Goal: Task Accomplishment & Management: Manage account settings

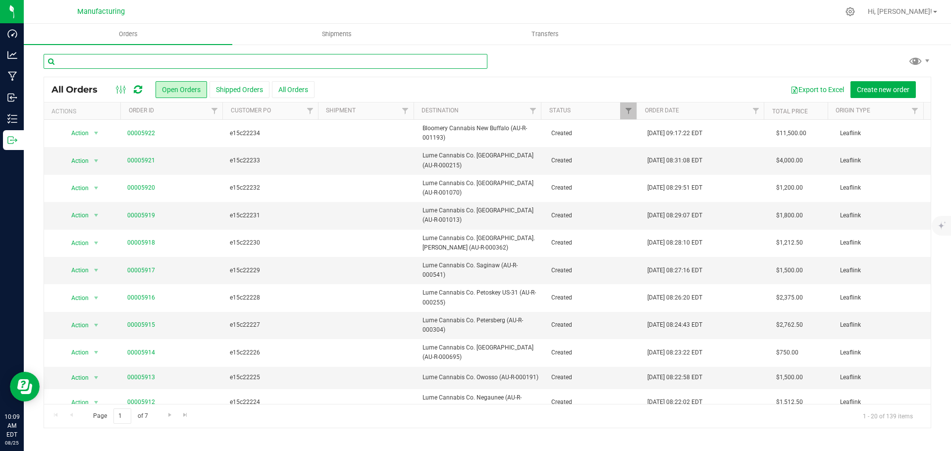
click at [194, 59] on input "text" at bounding box center [266, 61] width 444 height 15
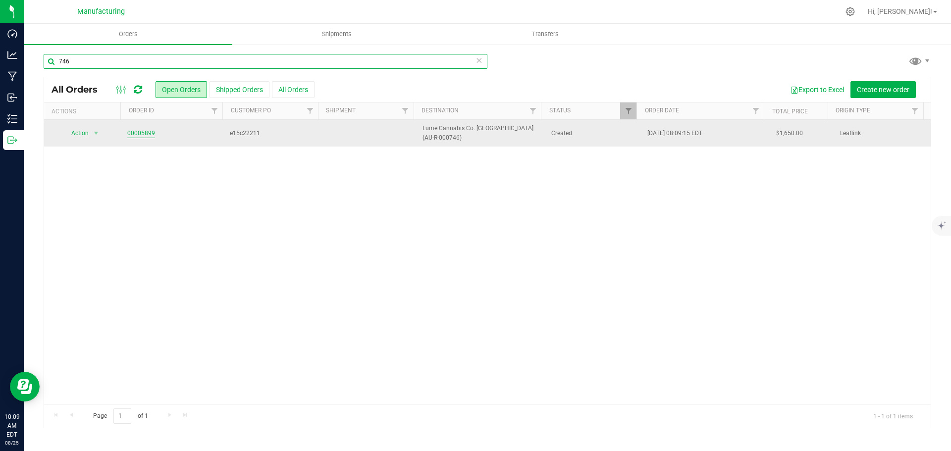
type input "746"
click at [135, 135] on link "00005899" at bounding box center [141, 133] width 28 height 9
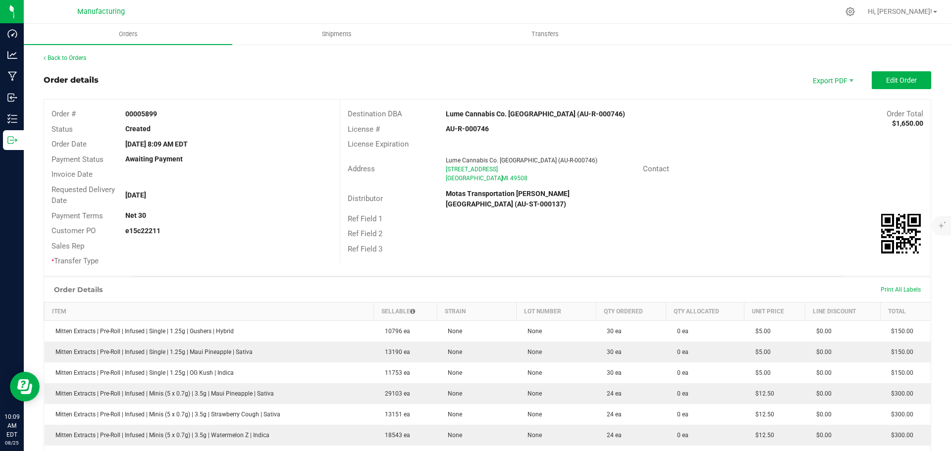
drag, startPoint x: 432, startPoint y: 113, endPoint x: 546, endPoint y: 113, distance: 113.4
click at [546, 113] on div "Destination DBA Lume Cannabis Co. [GEOGRAPHIC_DATA] (AU-R-000746) Order Total $…" at bounding box center [635, 114] width 590 height 15
click at [505, 124] on div "License # AU-R-000746" at bounding box center [635, 129] width 590 height 15
drag, startPoint x: 436, startPoint y: 111, endPoint x: 535, endPoint y: 112, distance: 98.6
click at [547, 113] on div "Lume Cannabis Co. [GEOGRAPHIC_DATA] (AU-R-000746)" at bounding box center [561, 114] width 246 height 10
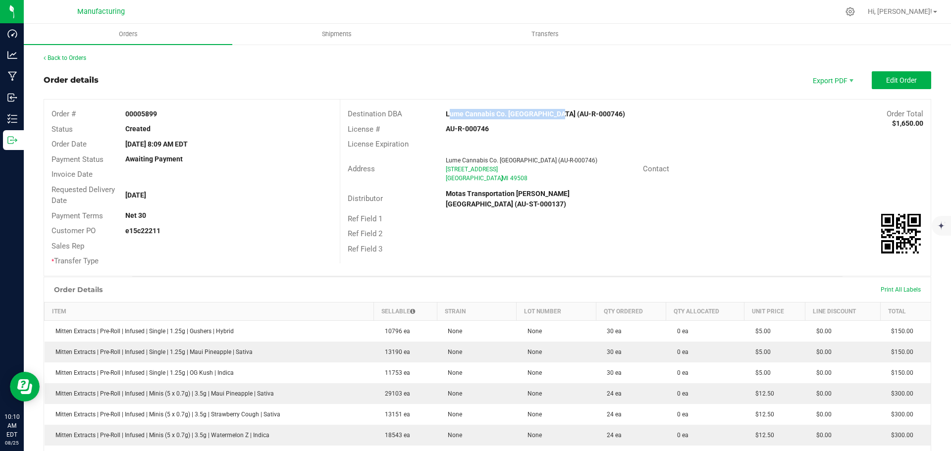
copy strong "Lume Cannabis Co. [GEOGRAPHIC_DATA]"
drag, startPoint x: 755, startPoint y: 146, endPoint x: 934, endPoint y: 24, distance: 216.7
click at [755, 145] on div "License Expiration" at bounding box center [635, 144] width 590 height 15
click at [900, 79] on span "Edit Order" at bounding box center [901, 80] width 31 height 8
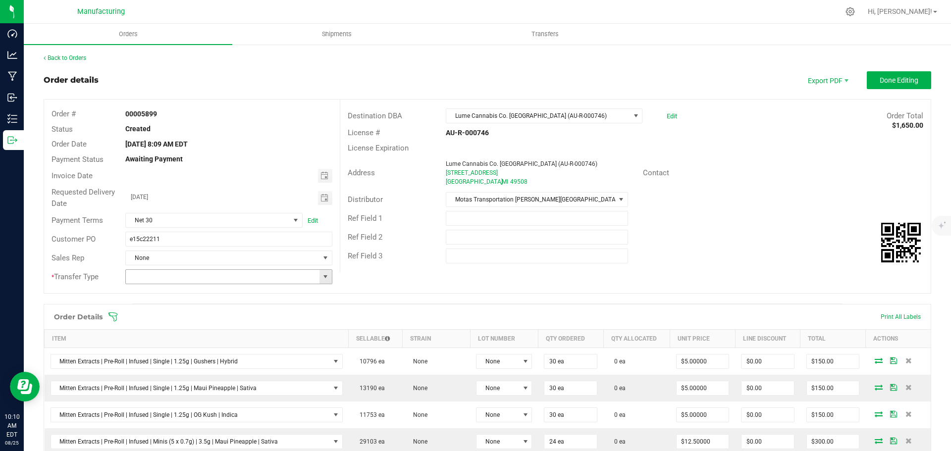
click at [323, 277] on span at bounding box center [325, 277] width 8 height 8
click at [182, 361] on li "Wholesale Transfer" at bounding box center [227, 360] width 204 height 17
type input "Wholesale Transfer"
click at [114, 316] on icon at bounding box center [112, 317] width 9 height 9
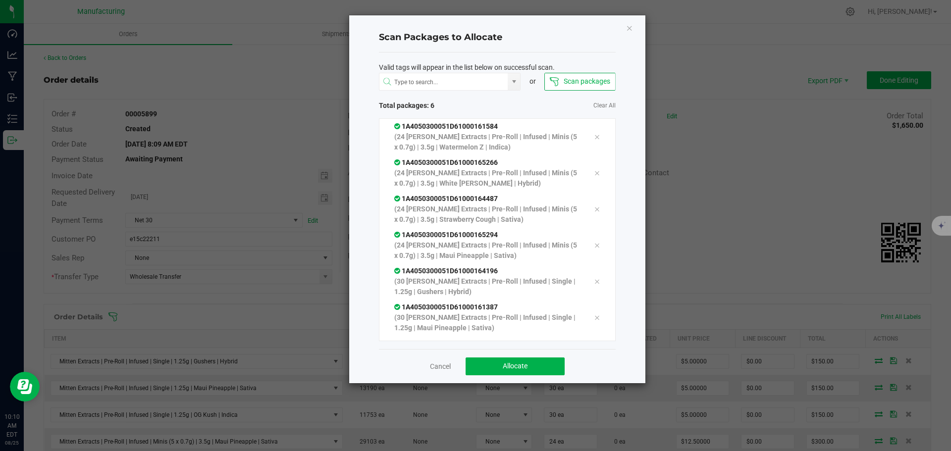
scroll to position [20, 0]
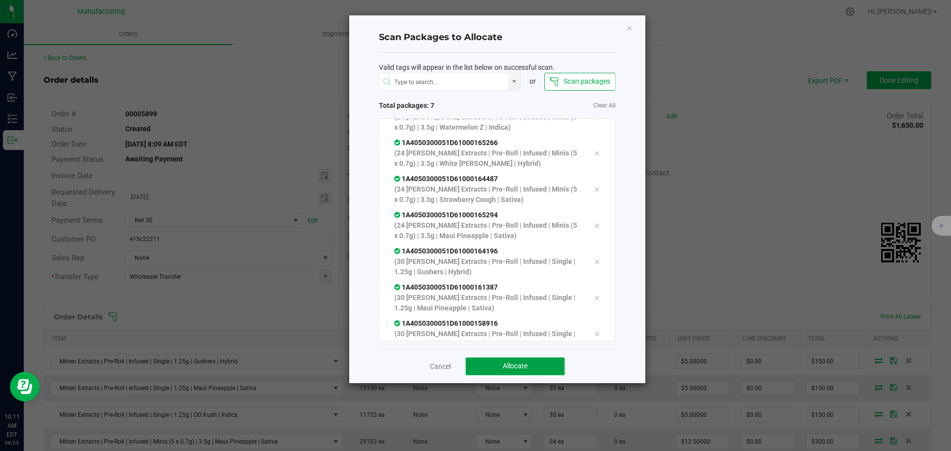
click at [497, 363] on button "Allocate" at bounding box center [515, 367] width 99 height 18
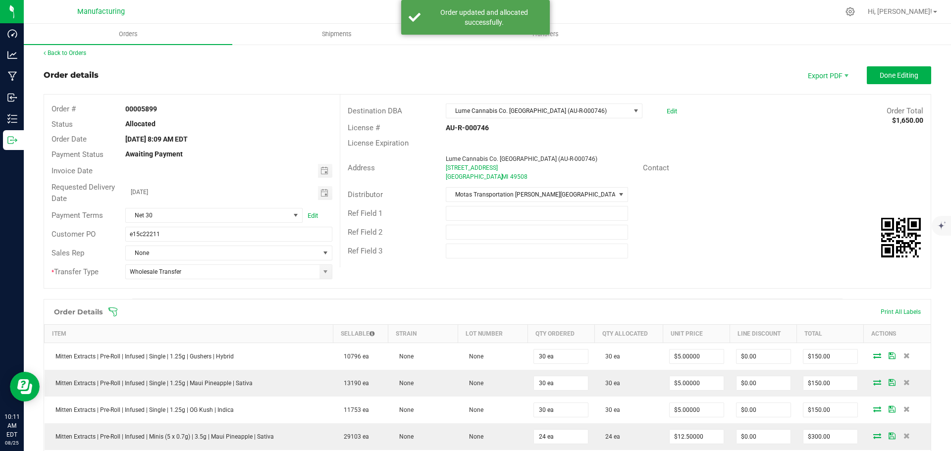
scroll to position [0, 0]
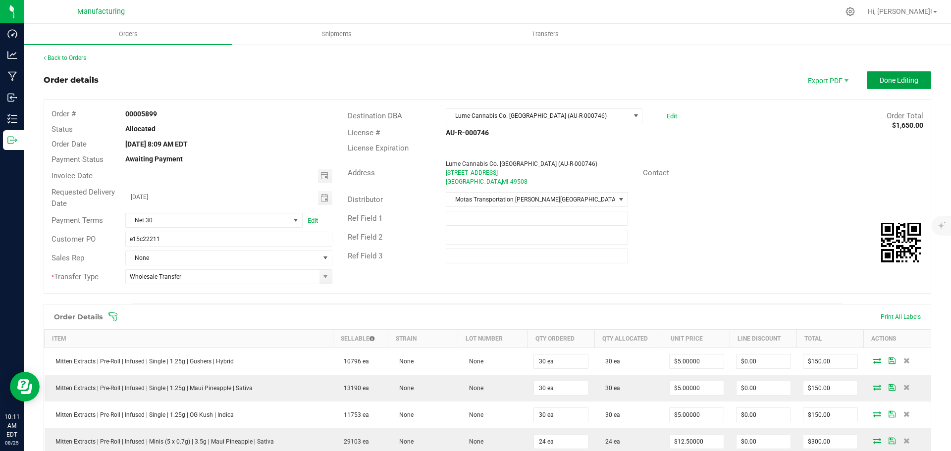
click at [887, 81] on span "Done Editing" at bounding box center [899, 80] width 39 height 8
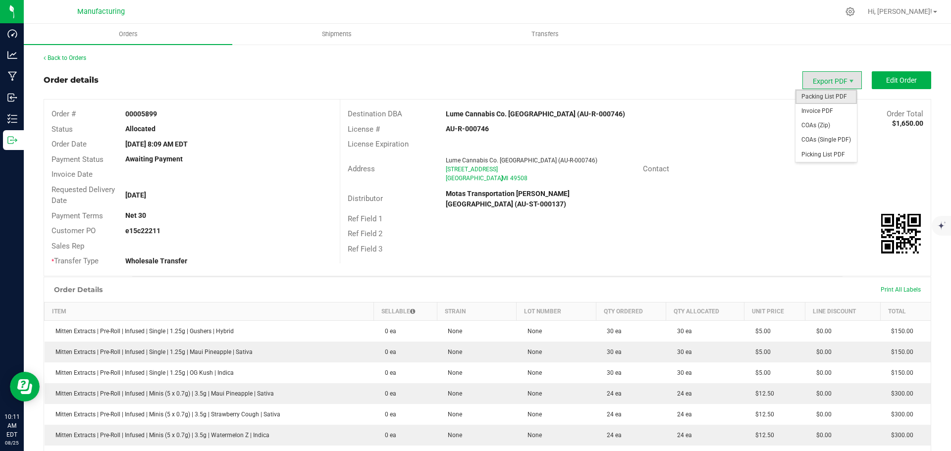
click at [810, 102] on span "Packing List PDF" at bounding box center [826, 97] width 61 height 14
click at [67, 58] on link "Back to Orders" at bounding box center [65, 57] width 43 height 7
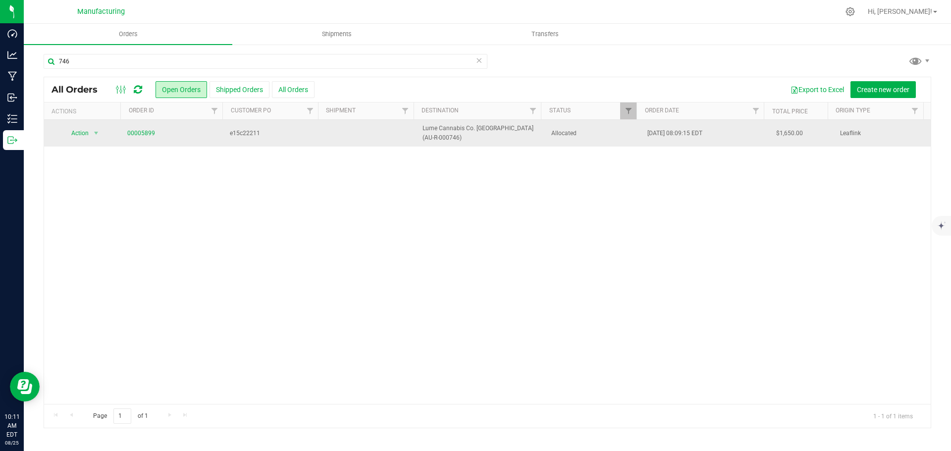
click at [604, 134] on span "Allocated" at bounding box center [593, 133] width 85 height 9
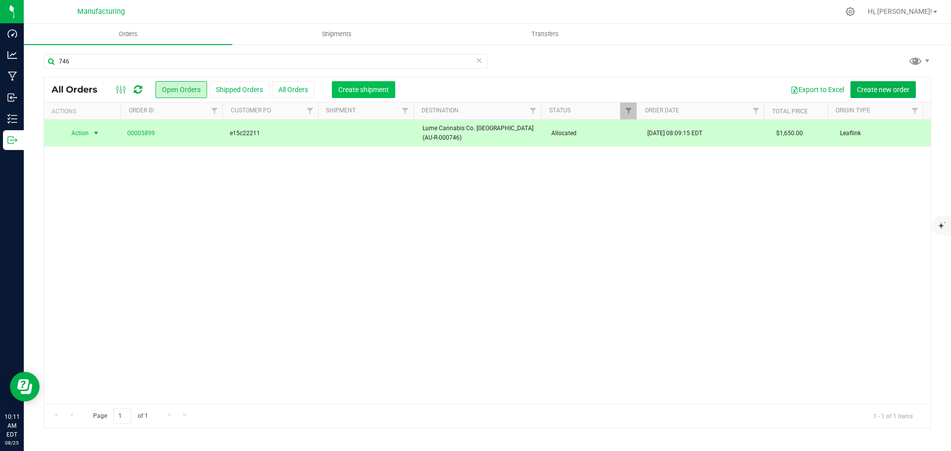
click at [375, 86] on span "Create shipment" at bounding box center [363, 90] width 51 height 8
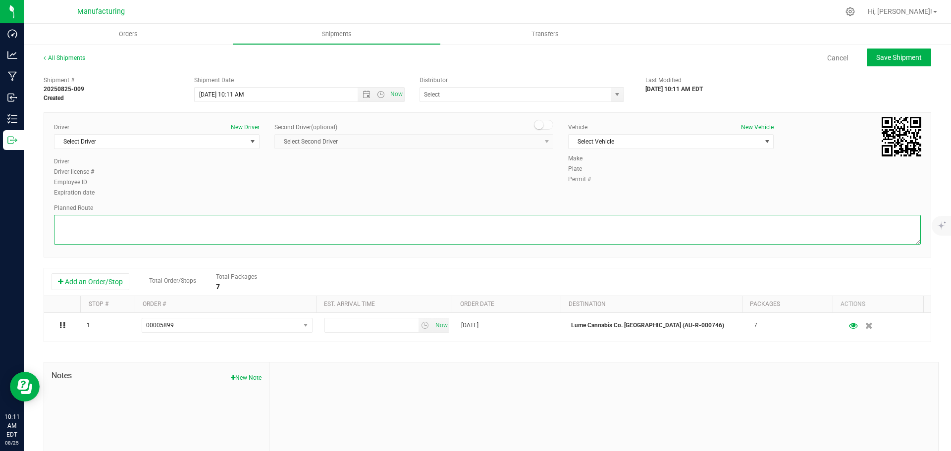
click at [528, 237] on textarea at bounding box center [487, 230] width 867 height 30
paste textarea "Route Detail: Mitten Distro Dimondale To Motas -- Head south 246 ft -- Turn rig…"
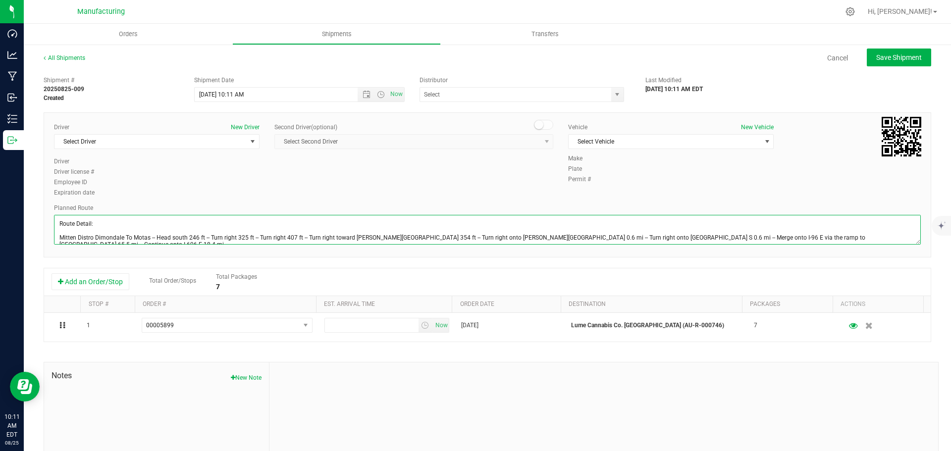
scroll to position [25, 0]
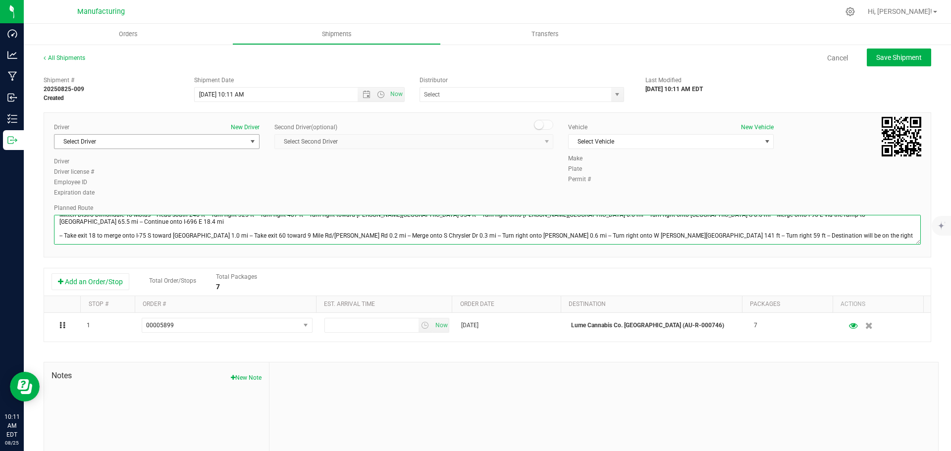
type textarea "Route Detail: Mitten Distro Dimondale To Motas -- Head south 246 ft -- Turn rig…"
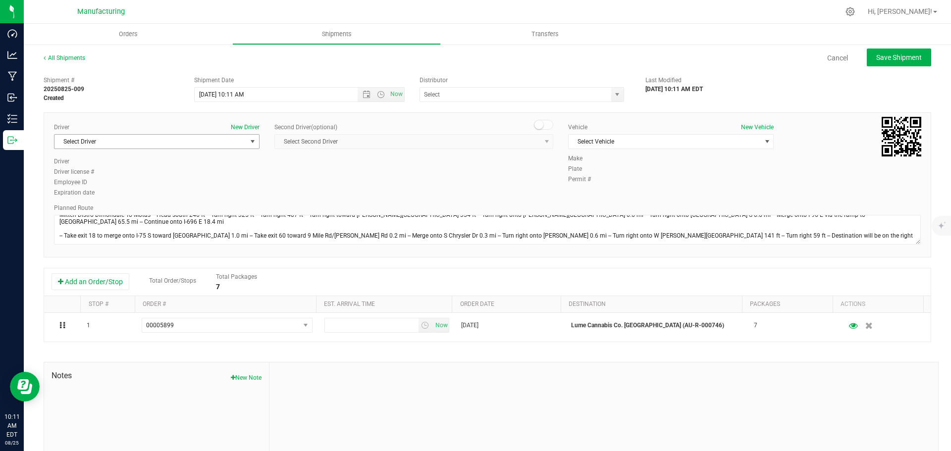
click at [135, 145] on span "Select Driver" at bounding box center [150, 142] width 192 height 14
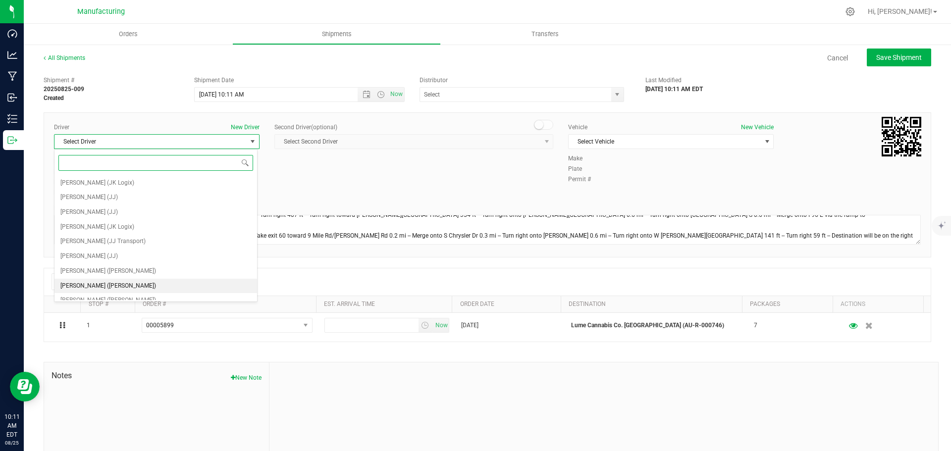
click at [88, 282] on span "[PERSON_NAME] ([PERSON_NAME])" at bounding box center [108, 286] width 96 height 13
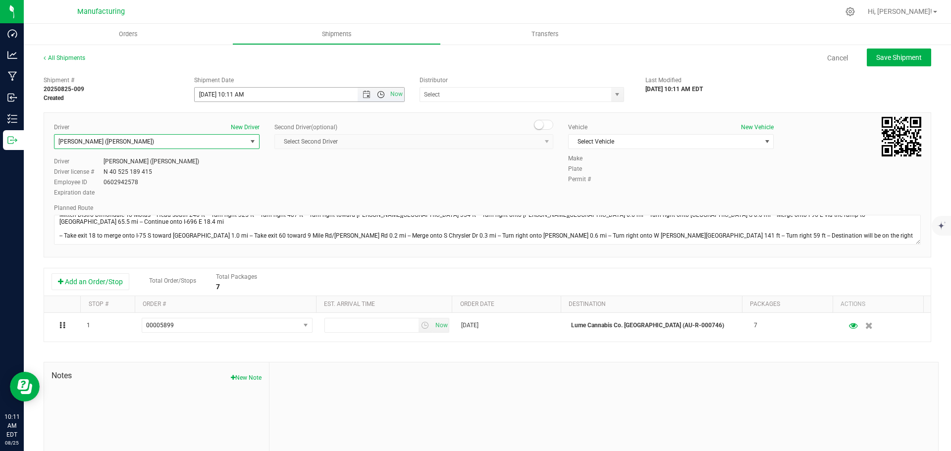
click at [377, 93] on span "Open the time view" at bounding box center [381, 95] width 8 height 8
click at [221, 202] on li "11:30 AM" at bounding box center [296, 205] width 207 height 13
type input "[DATE] 11:30 AM"
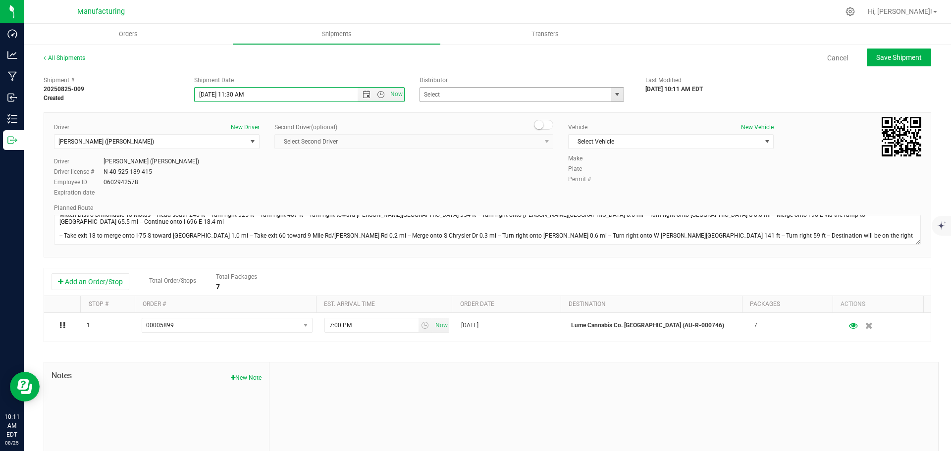
click at [618, 95] on span "select" at bounding box center [617, 95] width 12 height 14
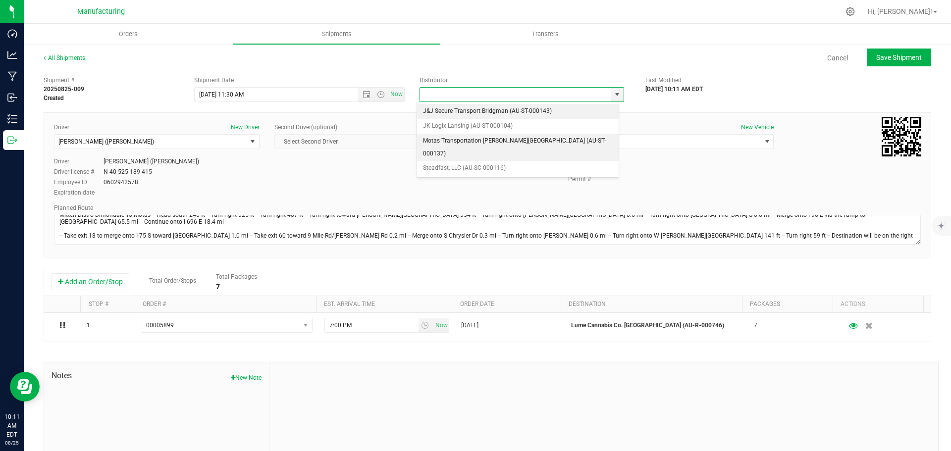
click at [446, 139] on li "Motas Transportation [PERSON_NAME][GEOGRAPHIC_DATA] (AU-ST-000137)" at bounding box center [518, 147] width 202 height 27
type input "Motas Transportation [PERSON_NAME][GEOGRAPHIC_DATA] (AU-ST-000137)"
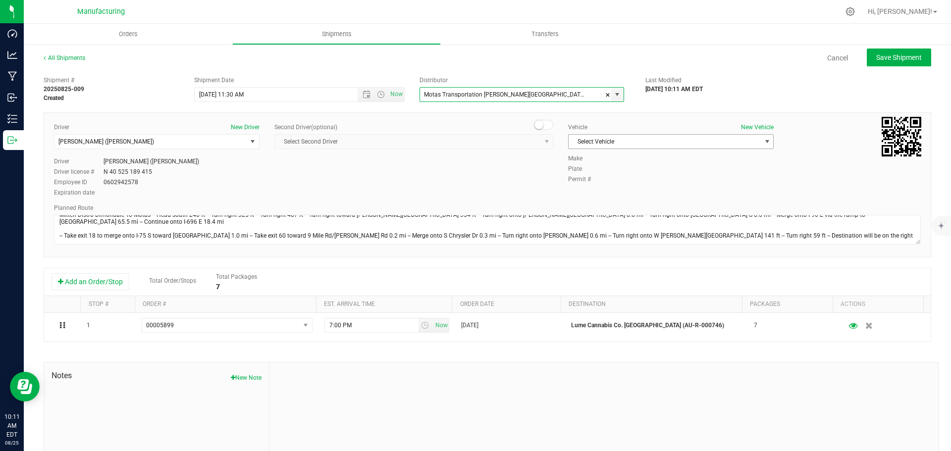
click at [638, 143] on span "Select Vehicle" at bounding box center [665, 142] width 192 height 14
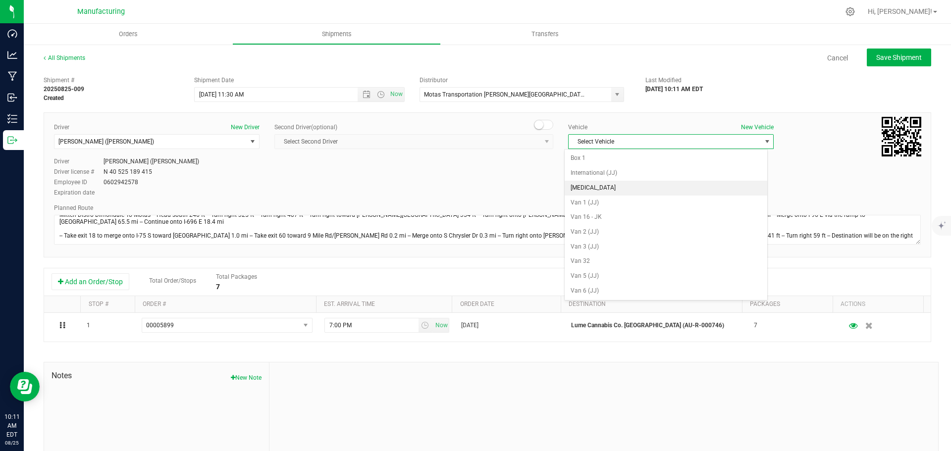
click at [582, 183] on li "[MEDICAL_DATA]" at bounding box center [666, 188] width 203 height 15
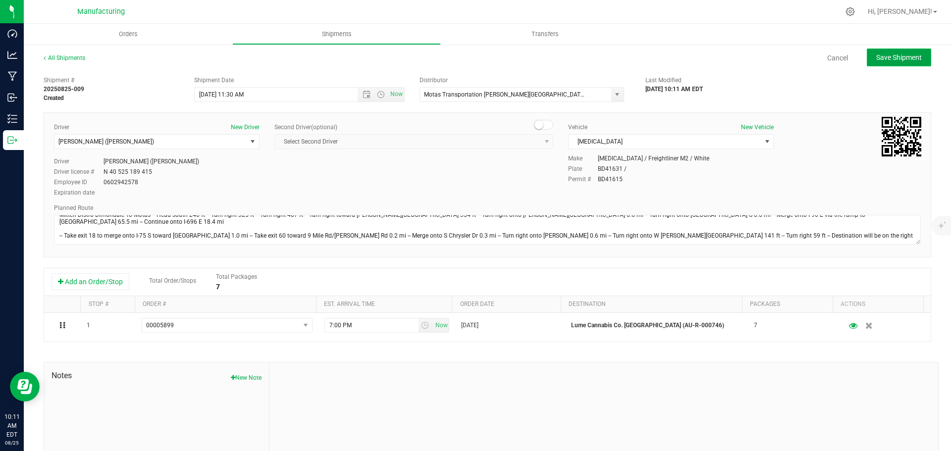
click at [896, 56] on span "Save Shipment" at bounding box center [899, 58] width 46 height 8
type input "[DATE] 3:30 PM"
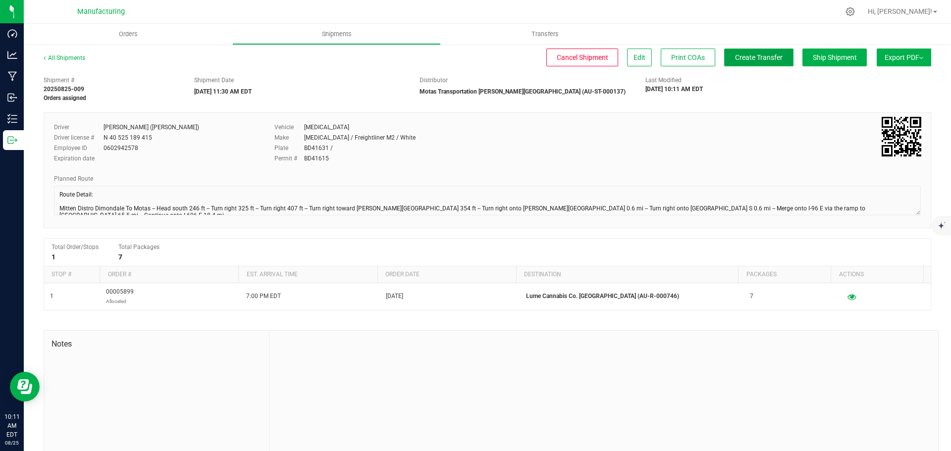
click at [737, 58] on span "Create Transfer" at bounding box center [759, 58] width 48 height 8
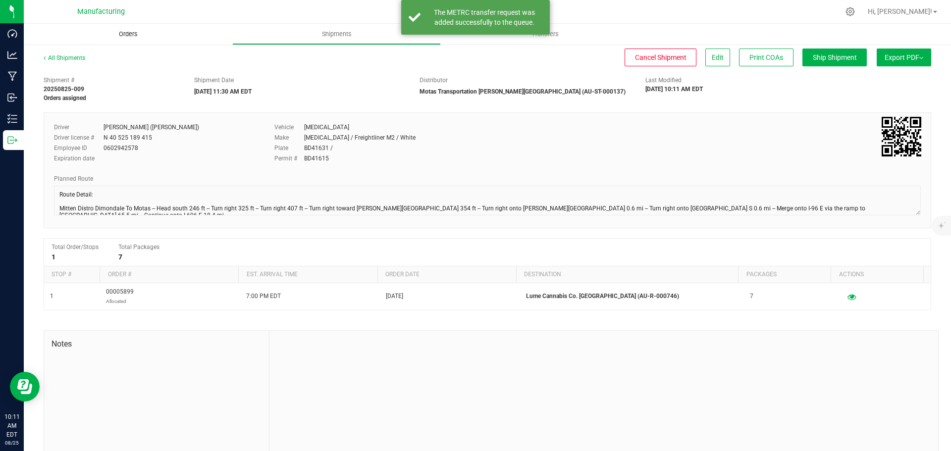
click at [119, 36] on span "Orders" at bounding box center [129, 34] width 46 height 9
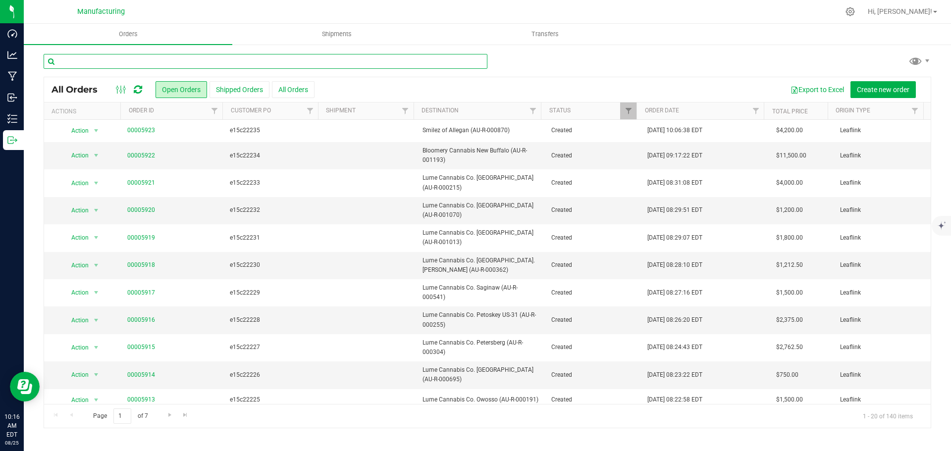
click at [184, 64] on input "text" at bounding box center [266, 61] width 444 height 15
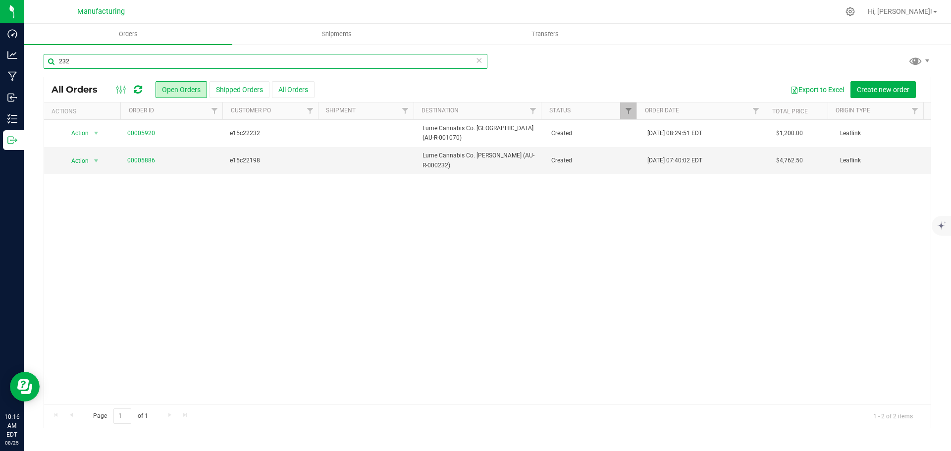
type input "232"
click at [131, 157] on link "00005886" at bounding box center [141, 160] width 28 height 9
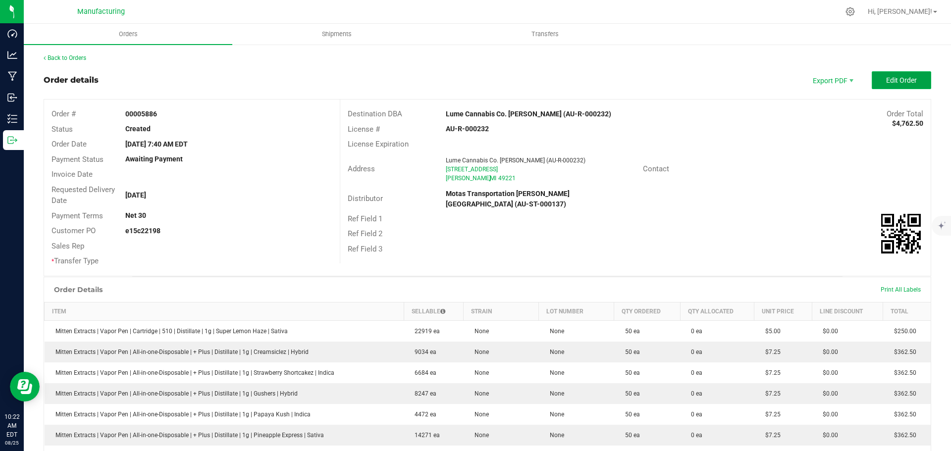
click at [901, 79] on span "Edit Order" at bounding box center [901, 80] width 31 height 8
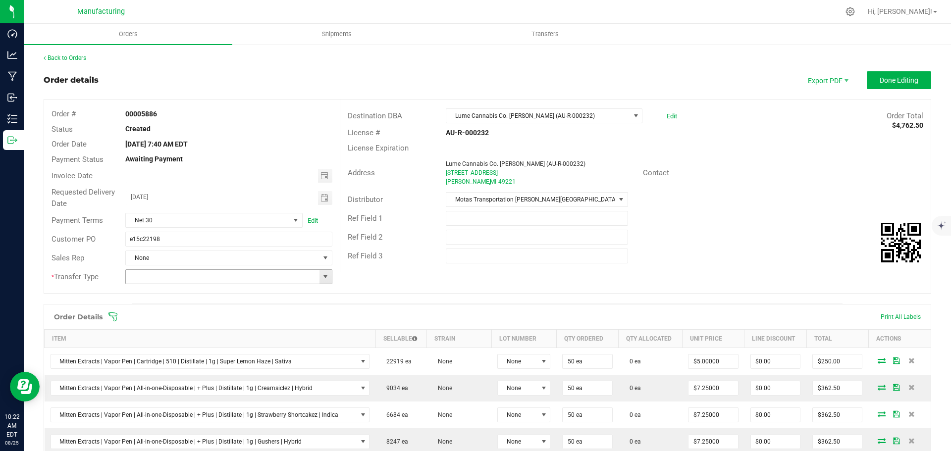
click at [323, 275] on span at bounding box center [325, 277] width 8 height 8
click at [172, 363] on li "Wholesale Transfer" at bounding box center [227, 360] width 204 height 17
type input "Wholesale Transfer"
click at [112, 314] on icon at bounding box center [113, 317] width 10 height 10
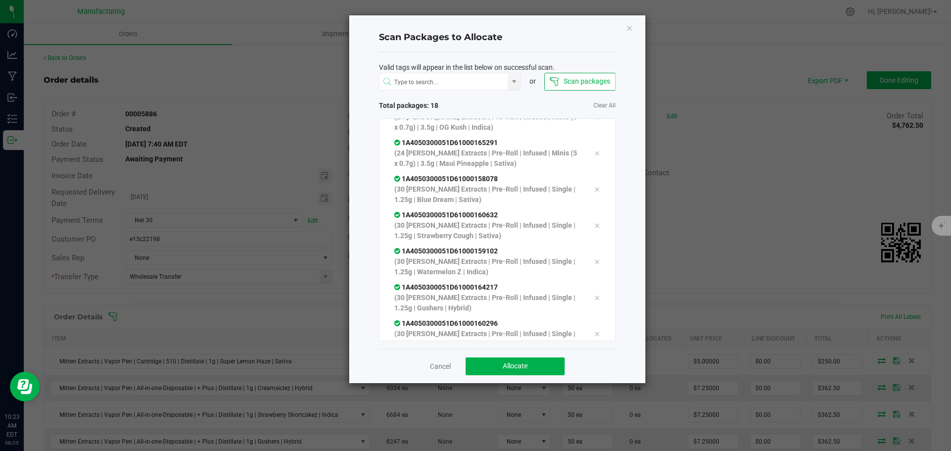
scroll to position [438, 0]
click at [511, 365] on span "Allocate" at bounding box center [515, 366] width 25 height 8
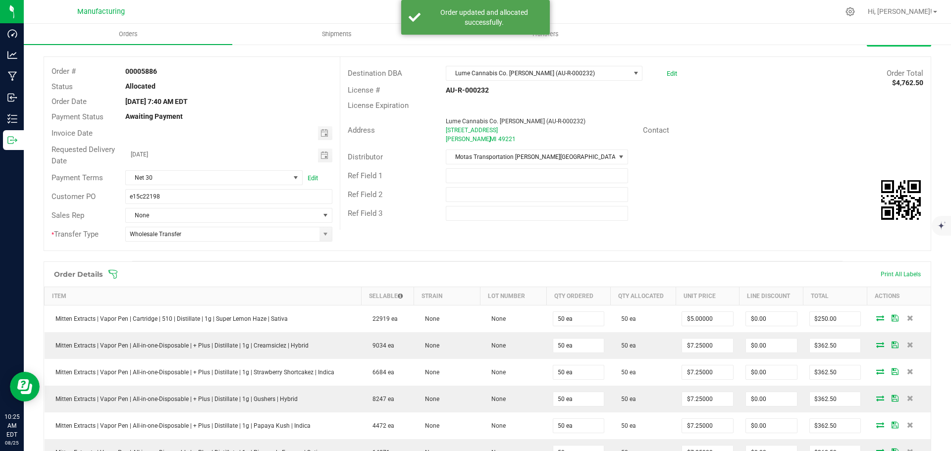
scroll to position [0, 0]
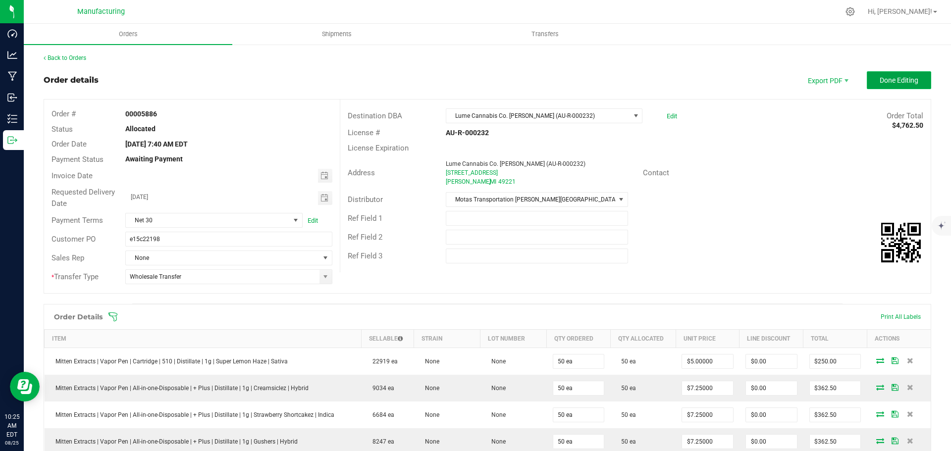
click at [882, 81] on span "Done Editing" at bounding box center [899, 80] width 39 height 8
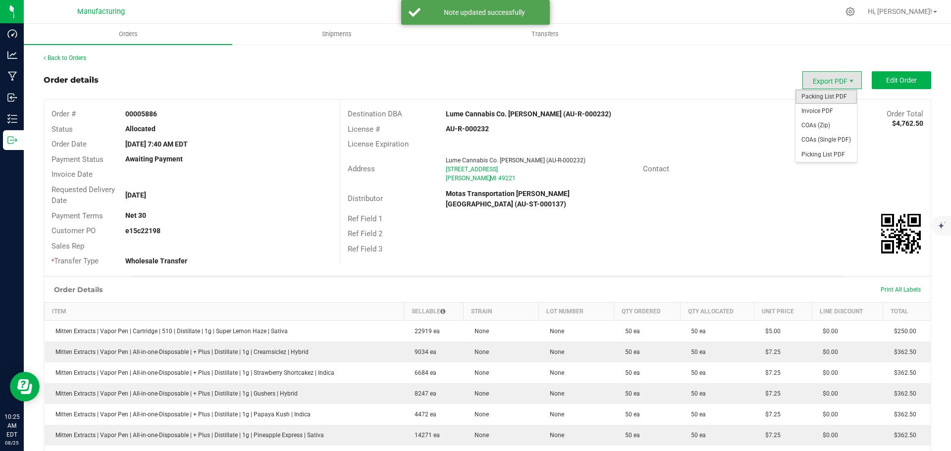
click at [818, 97] on span "Packing List PDF" at bounding box center [826, 97] width 61 height 14
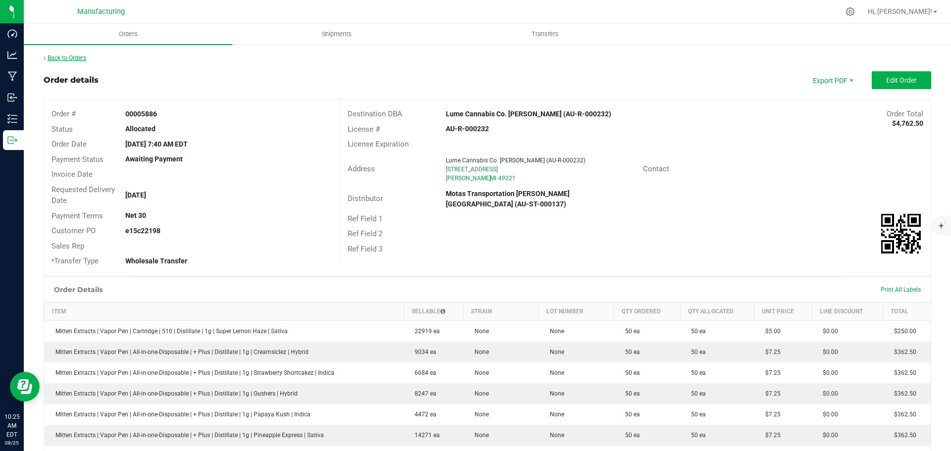
click at [79, 60] on link "Back to Orders" at bounding box center [65, 57] width 43 height 7
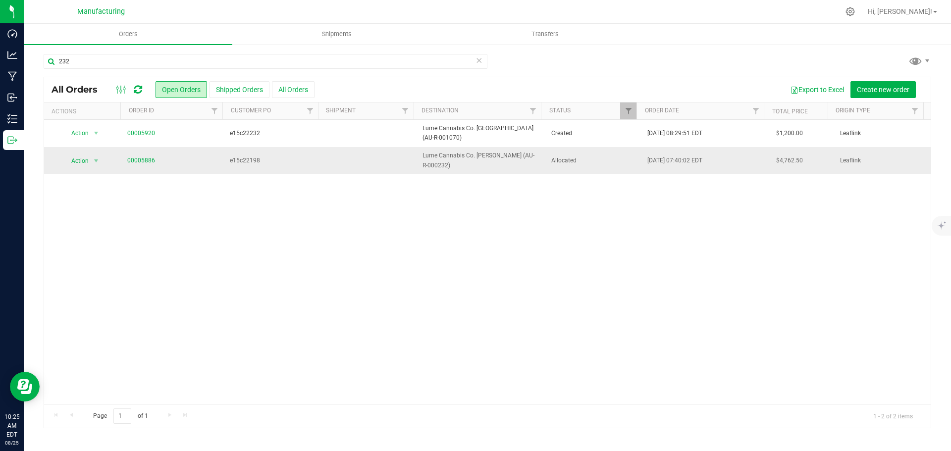
click at [594, 160] on span "Allocated" at bounding box center [593, 160] width 85 height 9
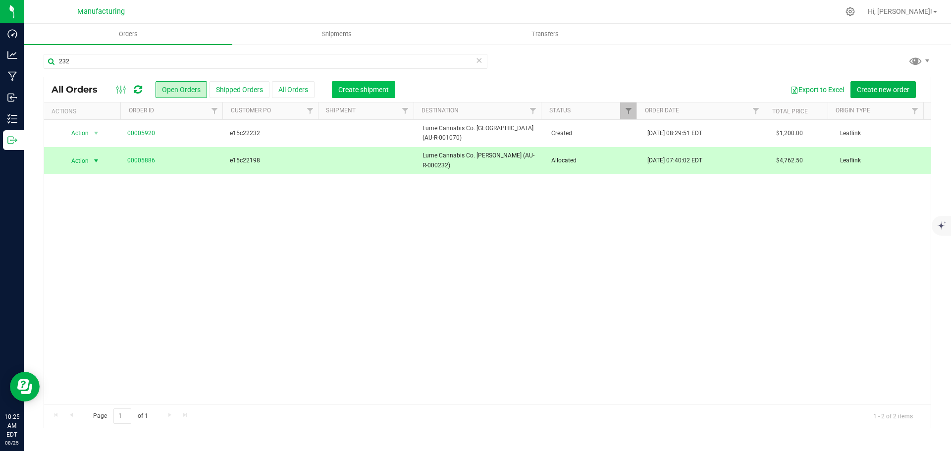
click at [365, 89] on span "Create shipment" at bounding box center [363, 90] width 51 height 8
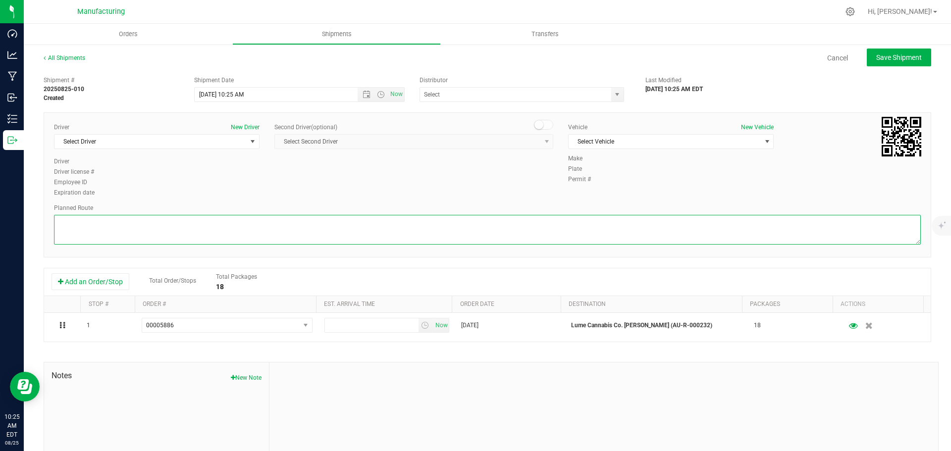
click at [406, 230] on textarea at bounding box center [487, 230] width 867 height 30
paste textarea "Route Detail: Mitten Distro Dimondale To Motas -- Head south 246 ft -- Turn rig…"
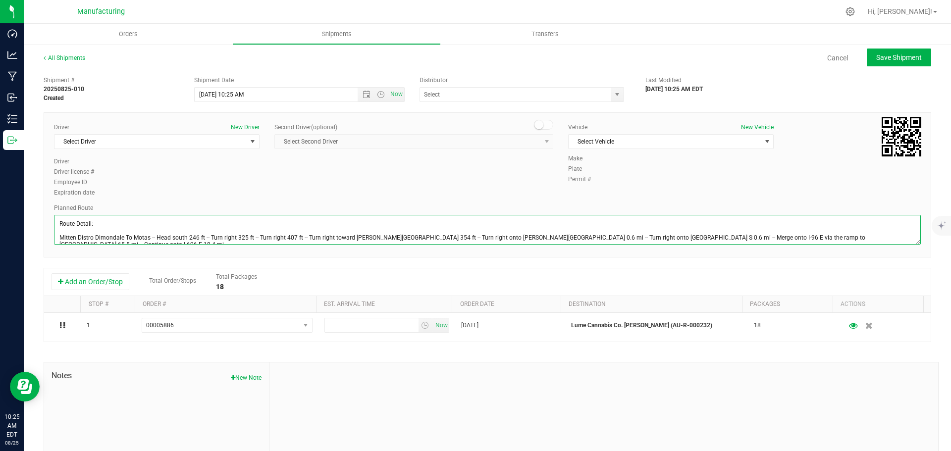
scroll to position [25, 0]
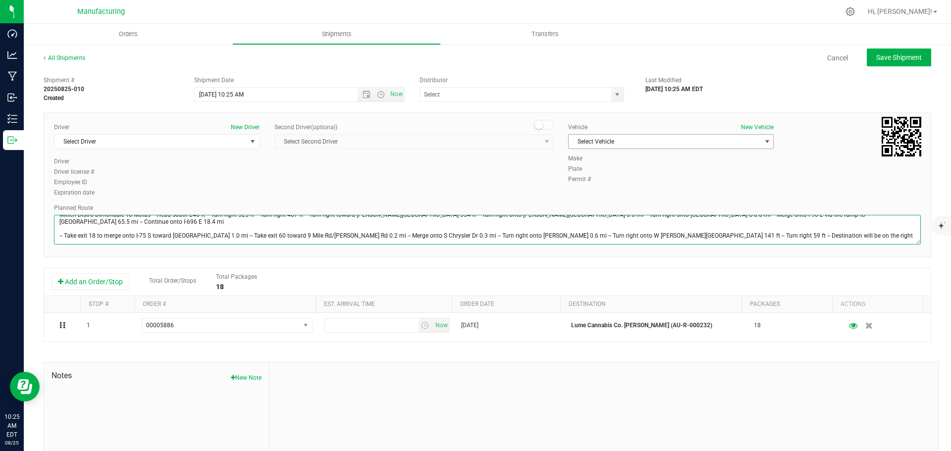
type textarea "Route Detail: Mitten Distro Dimondale To Motas -- Head south 246 ft -- Turn rig…"
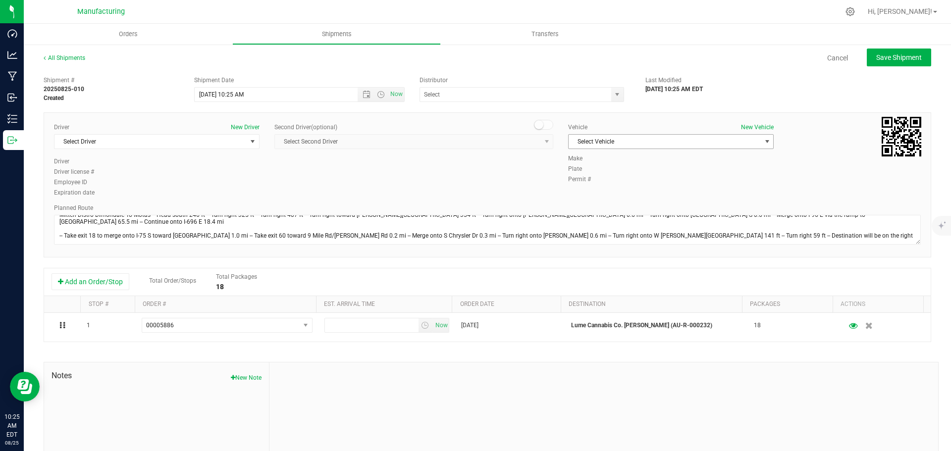
click at [585, 139] on span "Select Vehicle" at bounding box center [665, 142] width 192 height 14
click at [580, 187] on li "[MEDICAL_DATA]" at bounding box center [666, 188] width 203 height 15
click at [617, 97] on span "select" at bounding box center [617, 95] width 12 height 14
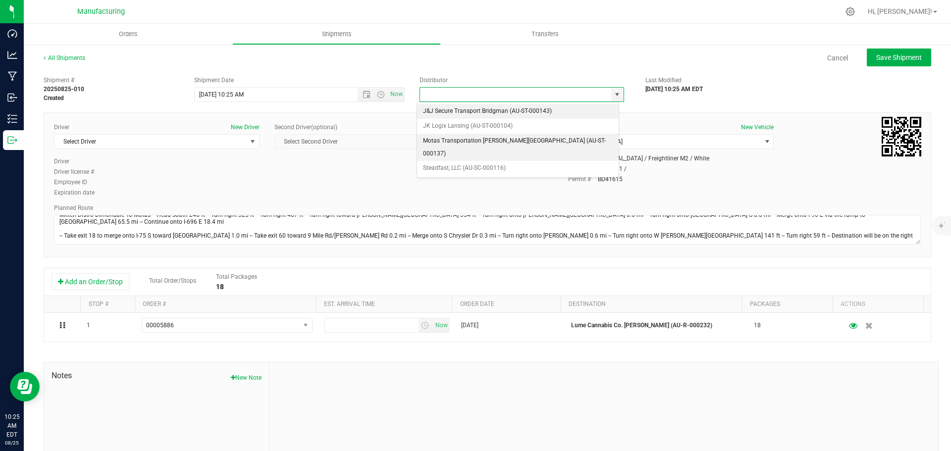
click at [461, 138] on li "Motas Transportation [PERSON_NAME][GEOGRAPHIC_DATA] (AU-ST-000137)" at bounding box center [518, 147] width 202 height 27
type input "Motas Transportation [PERSON_NAME][GEOGRAPHIC_DATA] (AU-ST-000137)"
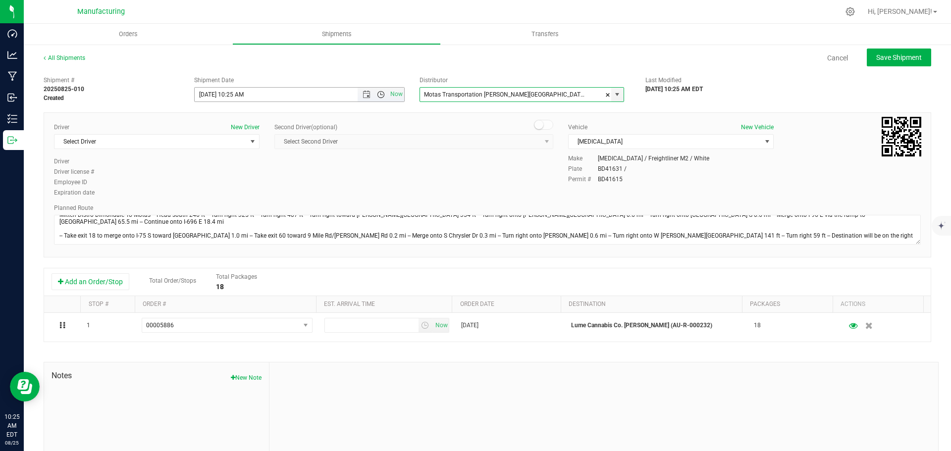
click at [377, 95] on span "Open the time view" at bounding box center [381, 95] width 8 height 8
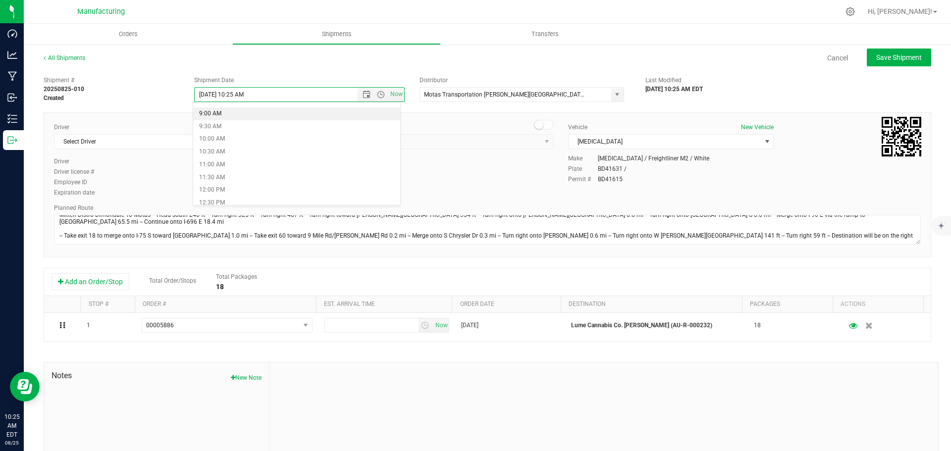
scroll to position [248, 0]
click at [218, 159] on li "11:30 AM" at bounding box center [296, 156] width 207 height 13
click at [251, 143] on span "select" at bounding box center [253, 142] width 8 height 8
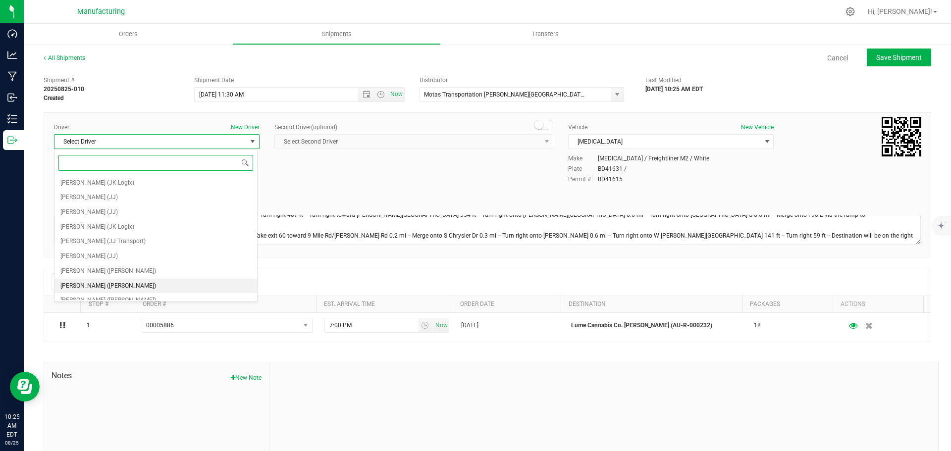
click at [98, 280] on span "[PERSON_NAME] ([PERSON_NAME])" at bounding box center [108, 286] width 96 height 13
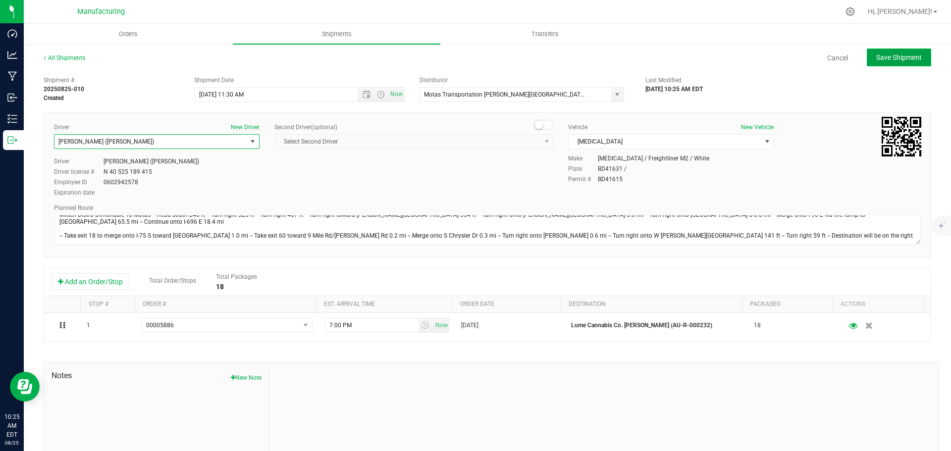
click at [896, 56] on span "Save Shipment" at bounding box center [899, 58] width 46 height 8
type input "[DATE] 3:30 PM"
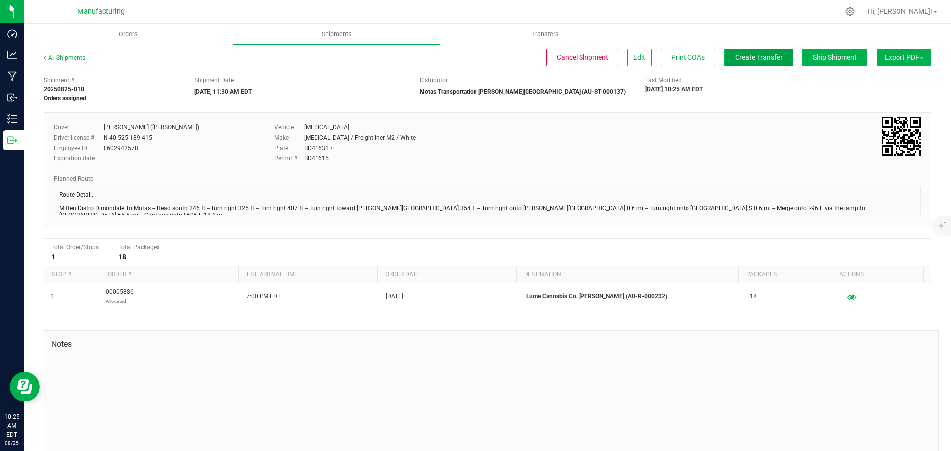
click at [749, 54] on span "Create Transfer" at bounding box center [759, 58] width 48 height 8
click at [127, 32] on span "Orders" at bounding box center [129, 34] width 46 height 9
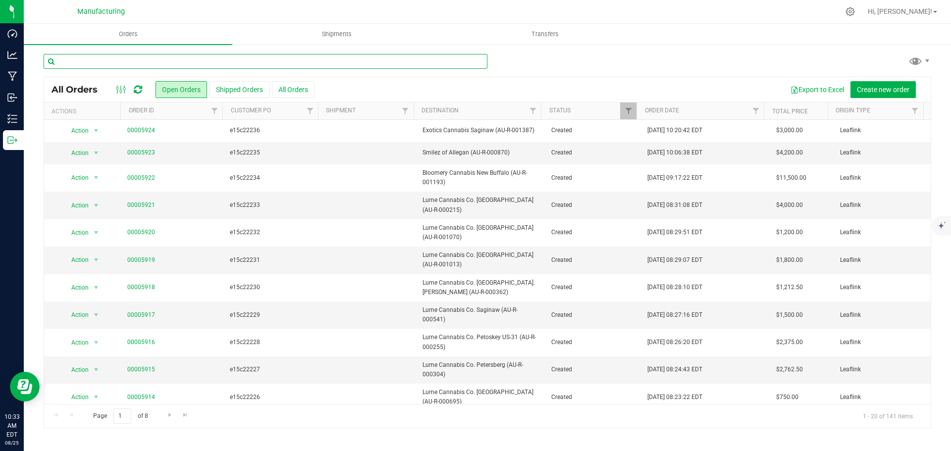
click at [198, 58] on input "text" at bounding box center [266, 61] width 444 height 15
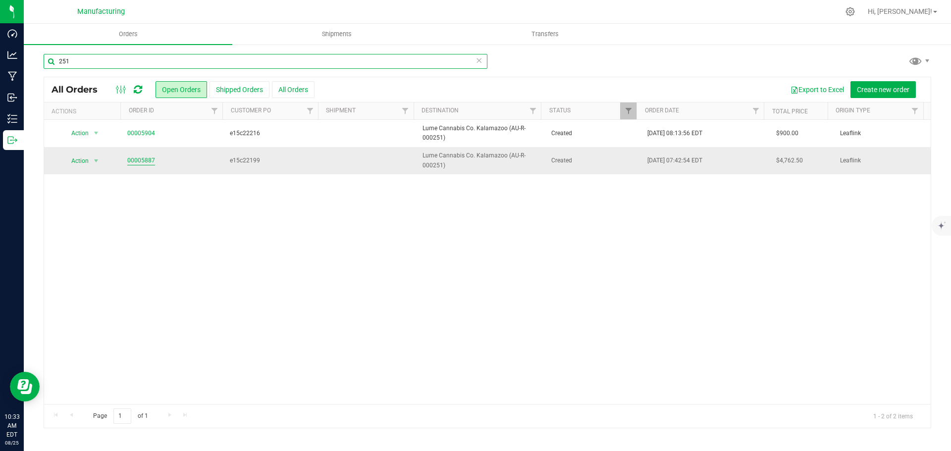
type input "251"
click at [138, 160] on link "00005887" at bounding box center [141, 160] width 28 height 9
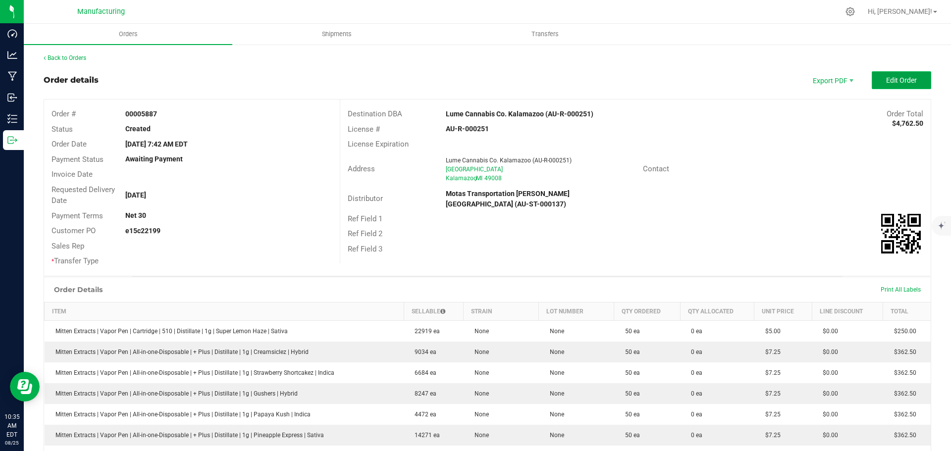
click at [892, 80] on span "Edit Order" at bounding box center [901, 80] width 31 height 8
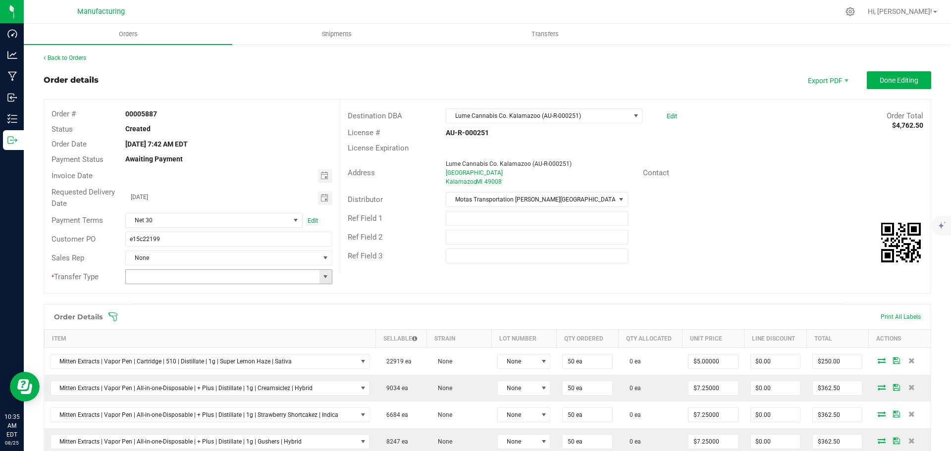
click at [324, 280] on span at bounding box center [325, 277] width 8 height 8
click at [191, 354] on li "Wholesale Transfer" at bounding box center [227, 360] width 204 height 17
type input "Wholesale Transfer"
click at [113, 315] on icon at bounding box center [113, 317] width 10 height 10
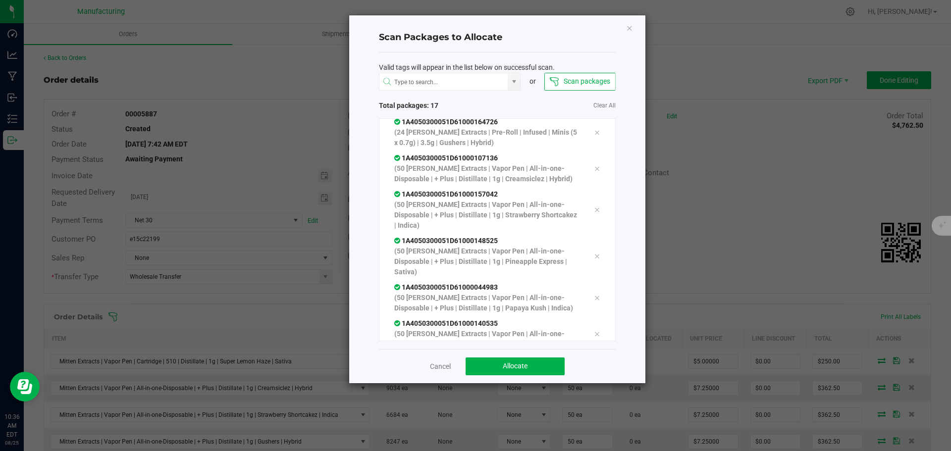
scroll to position [438, 0]
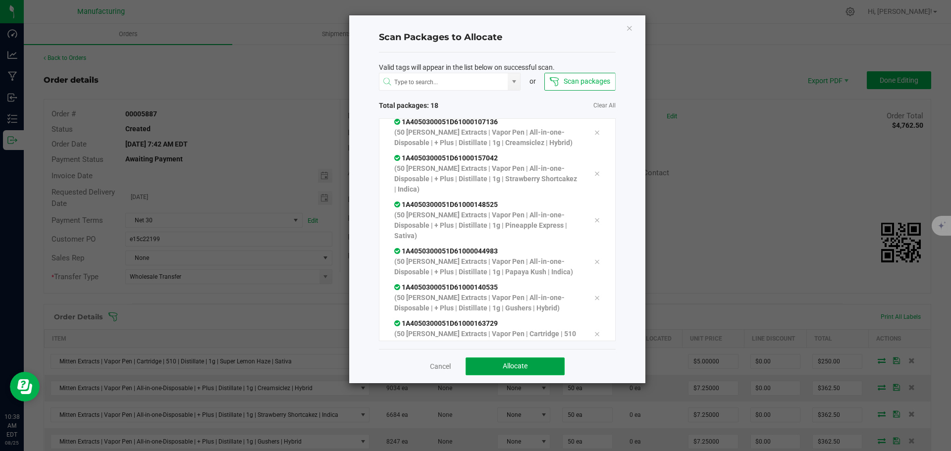
click at [546, 360] on button "Allocate" at bounding box center [515, 367] width 99 height 18
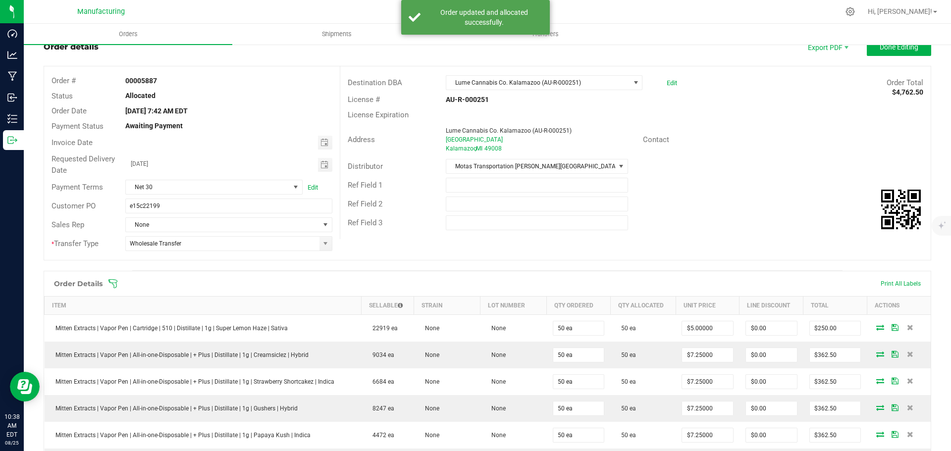
scroll to position [0, 0]
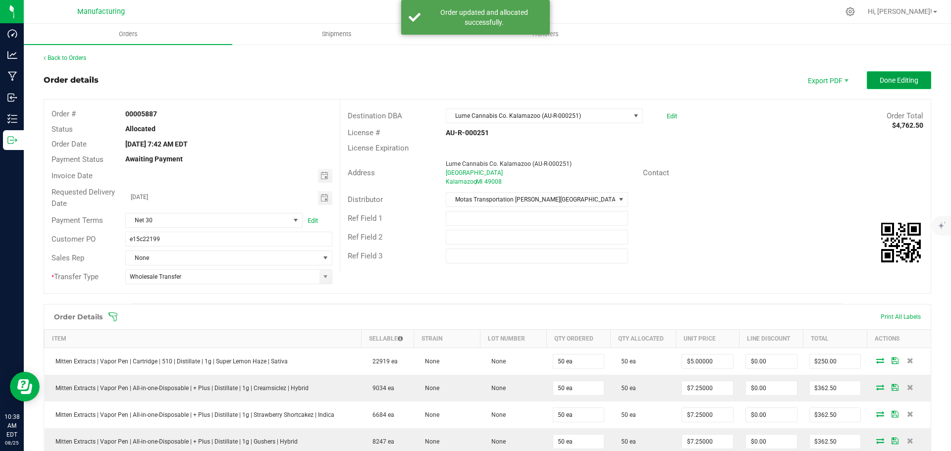
click at [910, 82] on span "Done Editing" at bounding box center [899, 80] width 39 height 8
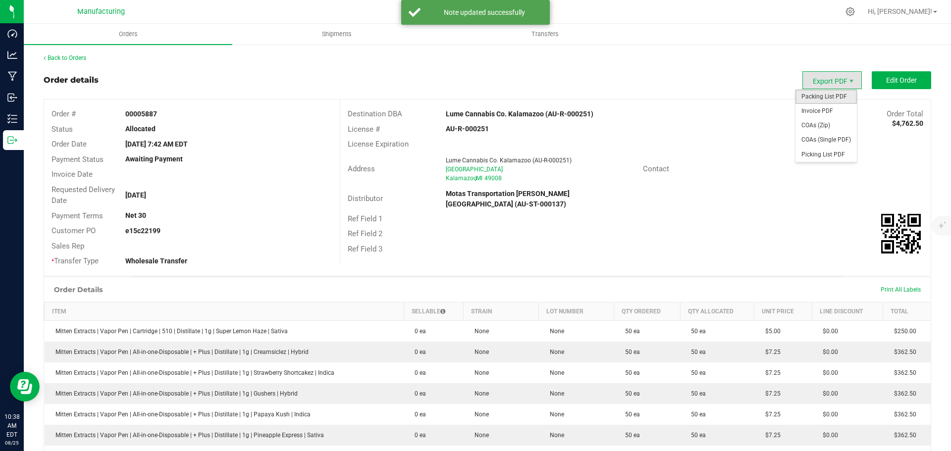
click at [819, 96] on span "Packing List PDF" at bounding box center [826, 97] width 61 height 14
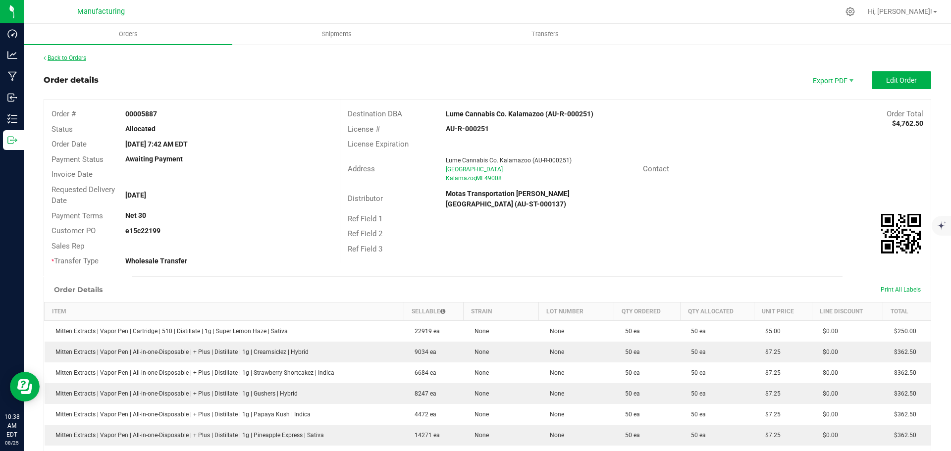
click at [68, 55] on link "Back to Orders" at bounding box center [65, 57] width 43 height 7
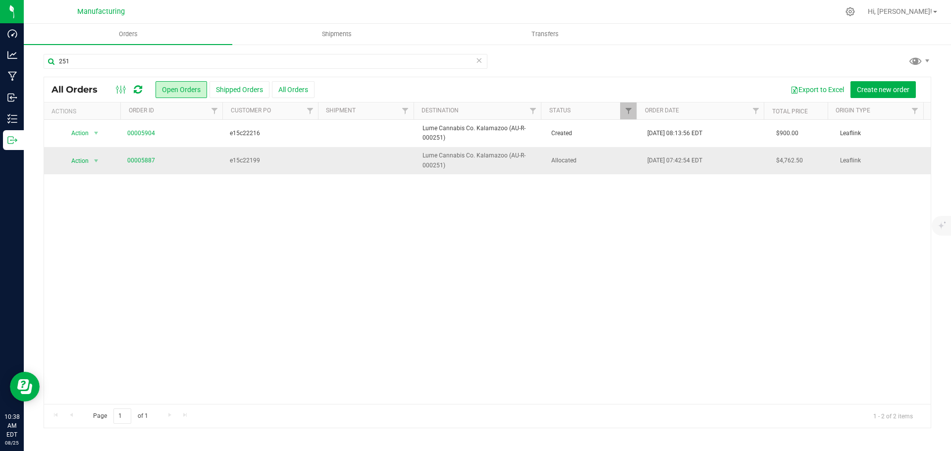
click at [591, 166] on td "Allocated" at bounding box center [593, 160] width 97 height 27
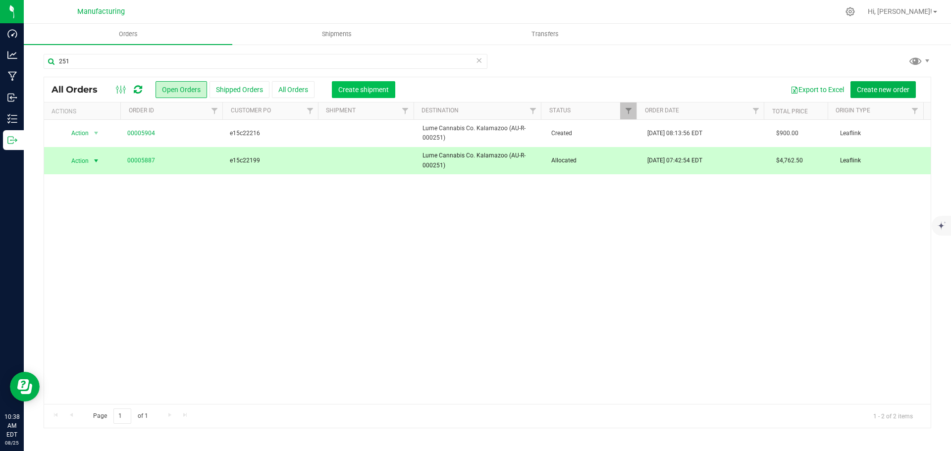
click at [373, 90] on span "Create shipment" at bounding box center [363, 90] width 51 height 8
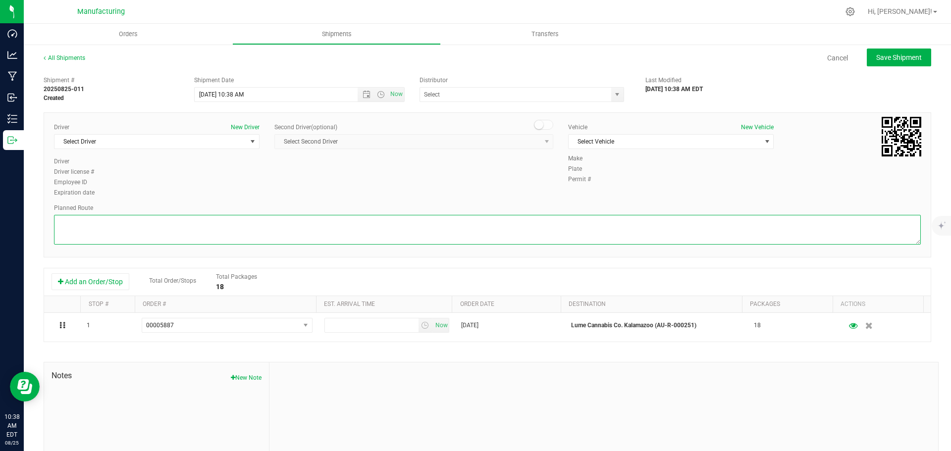
click at [774, 234] on textarea at bounding box center [487, 230] width 867 height 30
paste textarea "Route Detail: Mitten Distro Dimondale To Motas -- Head south 246 ft -- Turn rig…"
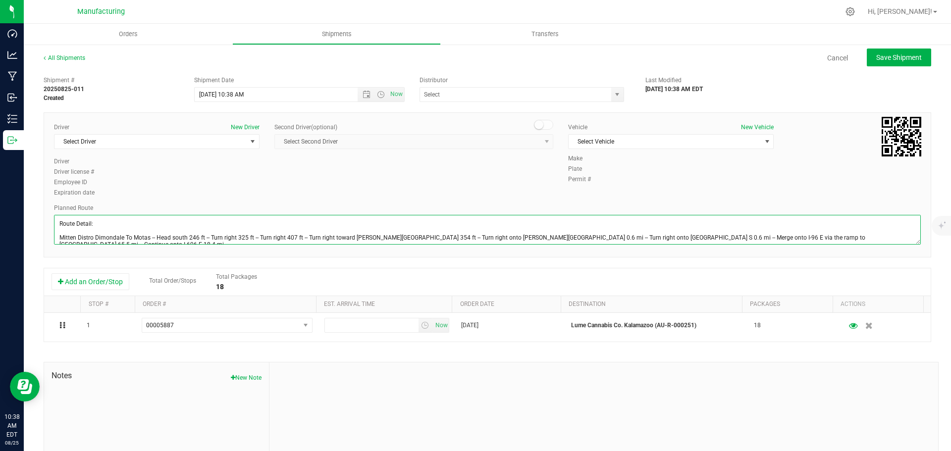
scroll to position [25, 0]
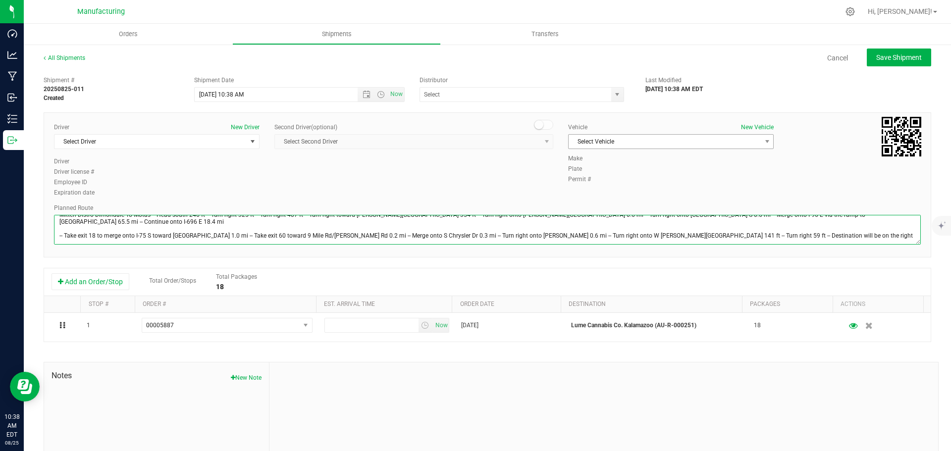
type textarea "Route Detail: Mitten Distro Dimondale To Motas -- Head south 246 ft -- Turn rig…"
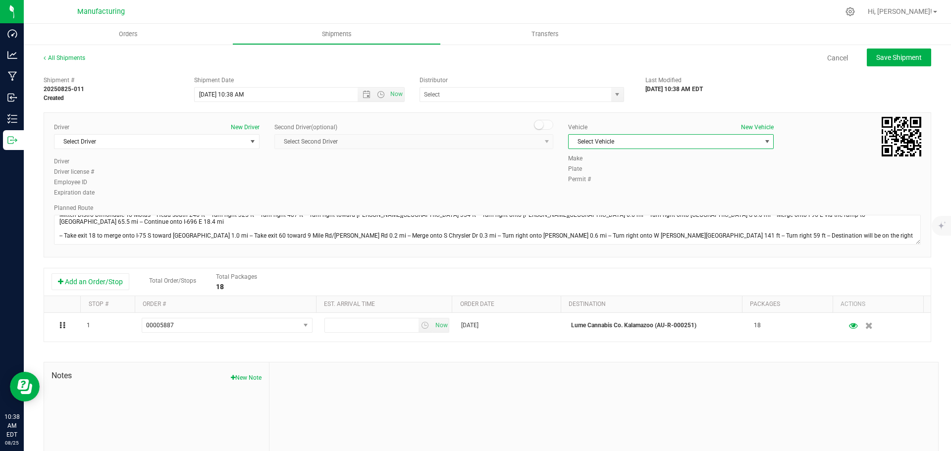
click at [738, 138] on span "Select Vehicle" at bounding box center [665, 142] width 192 height 14
click at [599, 187] on li "[MEDICAL_DATA]" at bounding box center [666, 188] width 203 height 15
click at [613, 93] on span "select" at bounding box center [617, 95] width 8 height 8
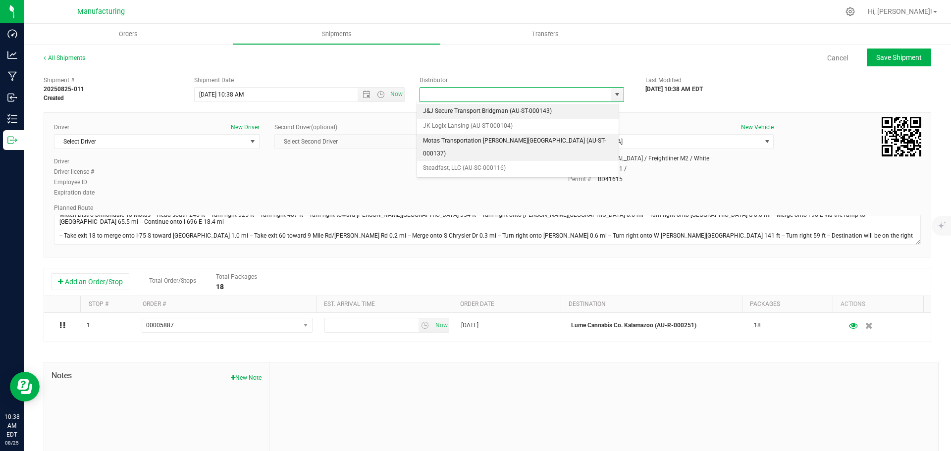
click at [495, 139] on li "Motas Transportation [PERSON_NAME][GEOGRAPHIC_DATA] (AU-ST-000137)" at bounding box center [518, 147] width 202 height 27
type input "Motas Transportation [PERSON_NAME][GEOGRAPHIC_DATA] (AU-ST-000137)"
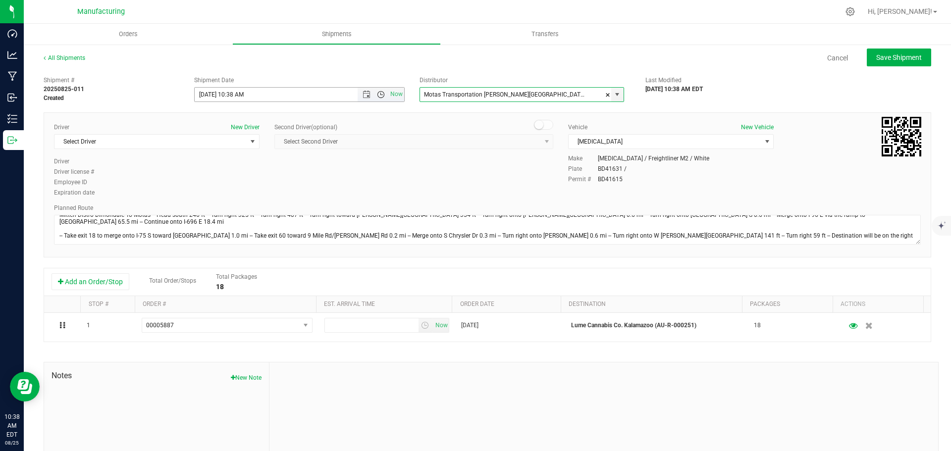
click at [377, 93] on span "Open the time view" at bounding box center [381, 95] width 8 height 8
click at [280, 161] on li "11:30 AM" at bounding box center [296, 156] width 207 height 13
click at [249, 142] on span "select" at bounding box center [253, 142] width 8 height 8
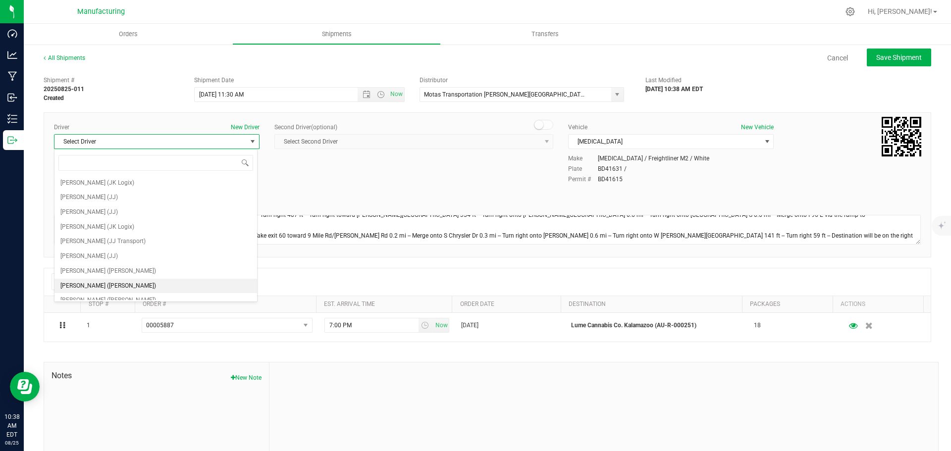
click at [76, 286] on span "[PERSON_NAME] ([PERSON_NAME])" at bounding box center [108, 286] width 96 height 13
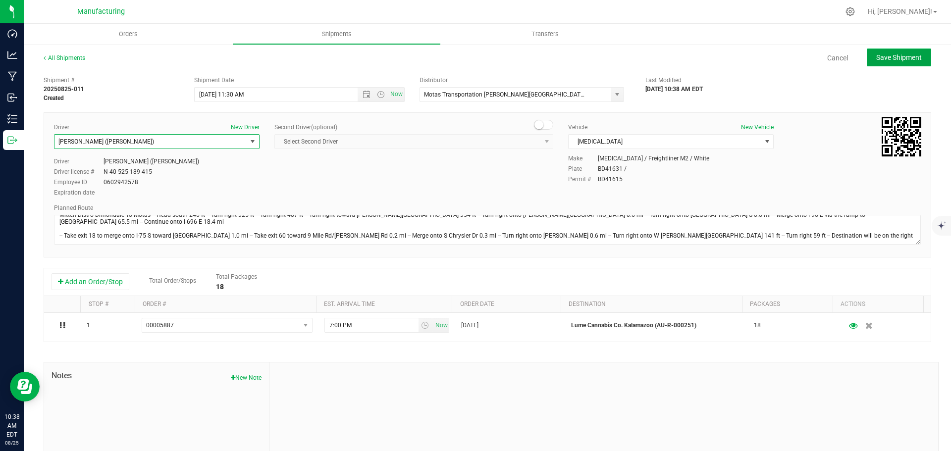
click at [913, 56] on span "Save Shipment" at bounding box center [899, 58] width 46 height 8
type input "[DATE] 3:30 PM"
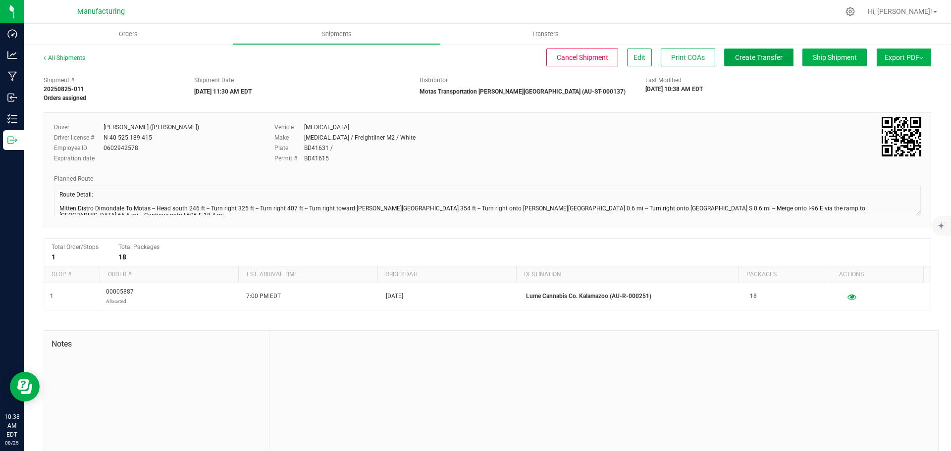
click at [750, 59] on span "Create Transfer" at bounding box center [759, 58] width 48 height 8
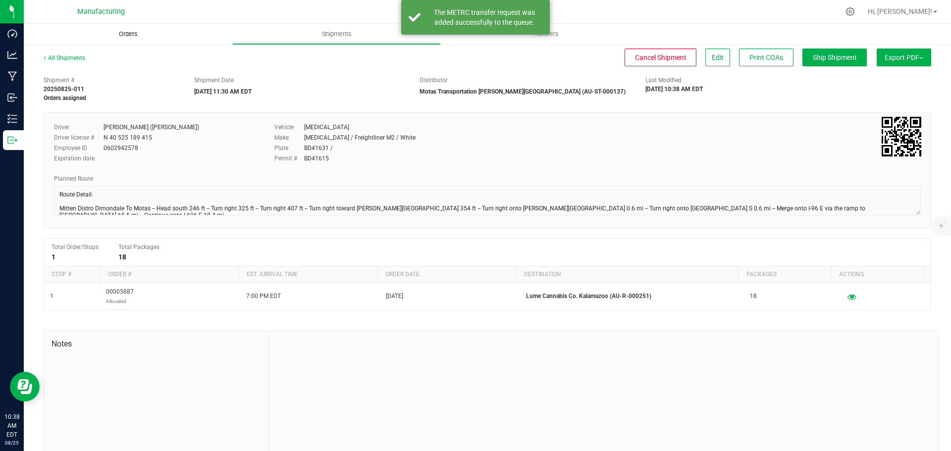
click at [118, 34] on span "Orders" at bounding box center [129, 34] width 46 height 9
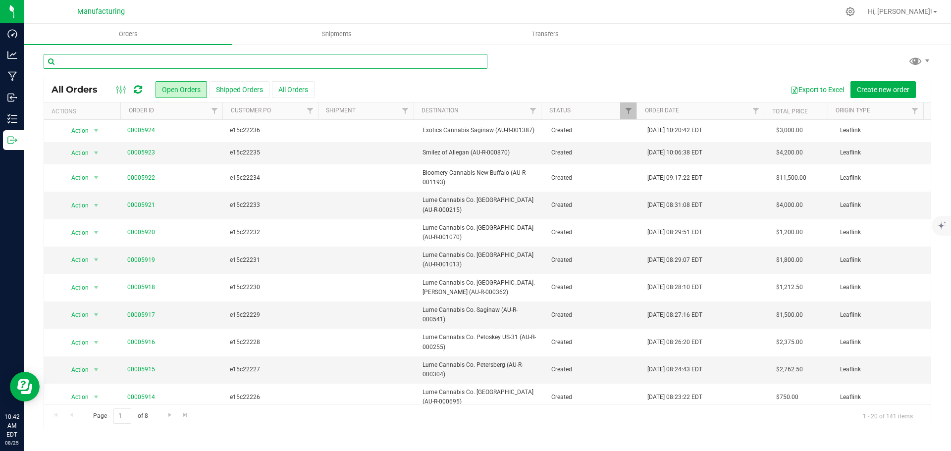
click at [202, 61] on input "text" at bounding box center [266, 61] width 444 height 15
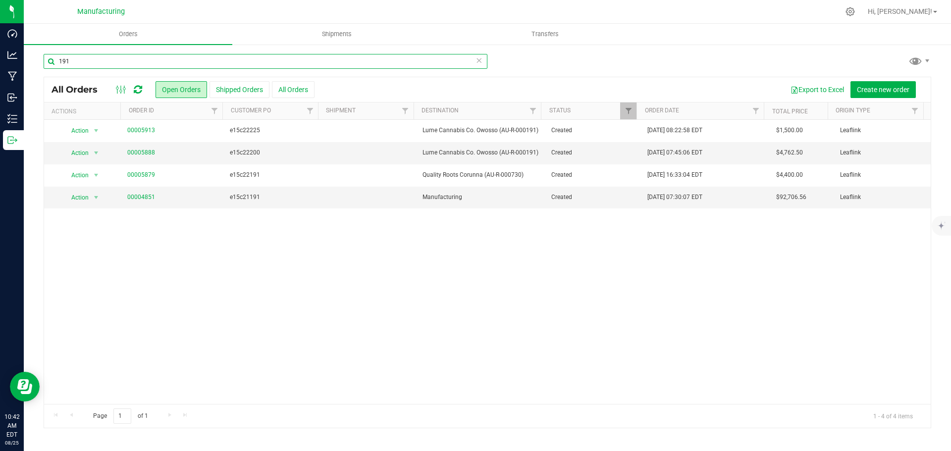
type input "191"
click at [152, 153] on link "00005888" at bounding box center [141, 152] width 28 height 9
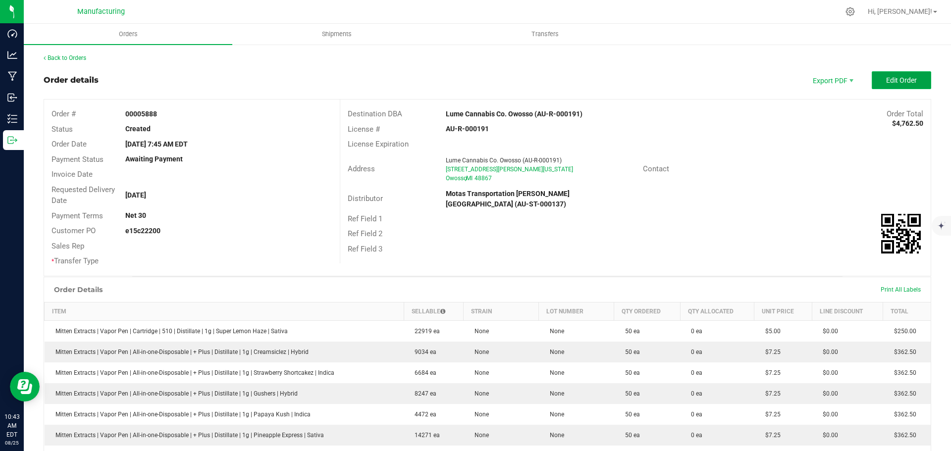
click at [883, 74] on button "Edit Order" at bounding box center [901, 80] width 59 height 18
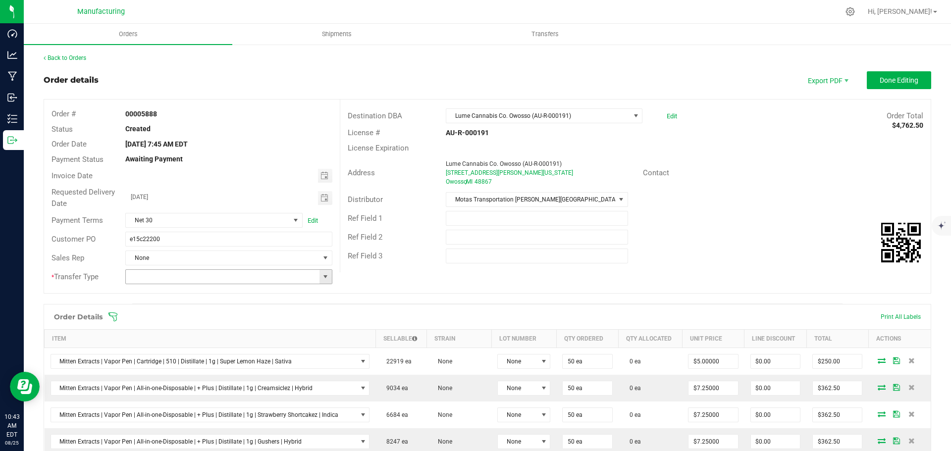
click at [327, 278] on span at bounding box center [325, 277] width 8 height 8
click at [169, 364] on li "Wholesale Transfer" at bounding box center [227, 360] width 204 height 17
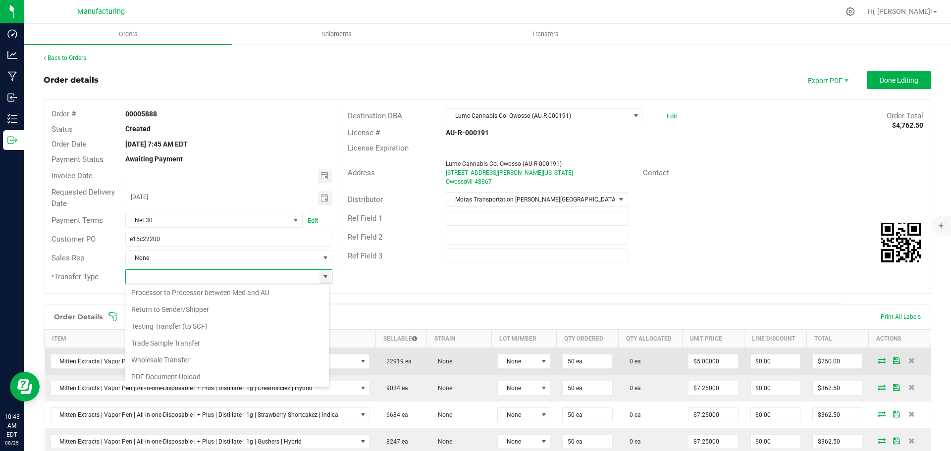
type input "Wholesale Transfer"
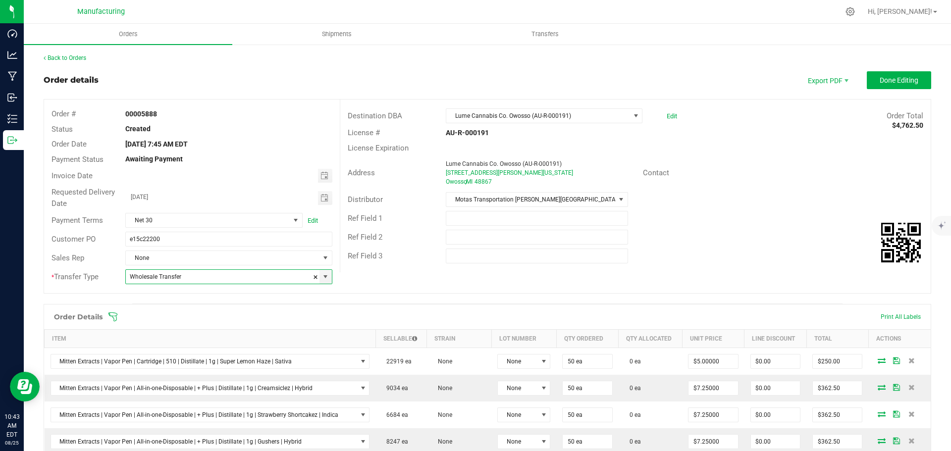
click at [111, 315] on icon at bounding box center [113, 317] width 10 height 10
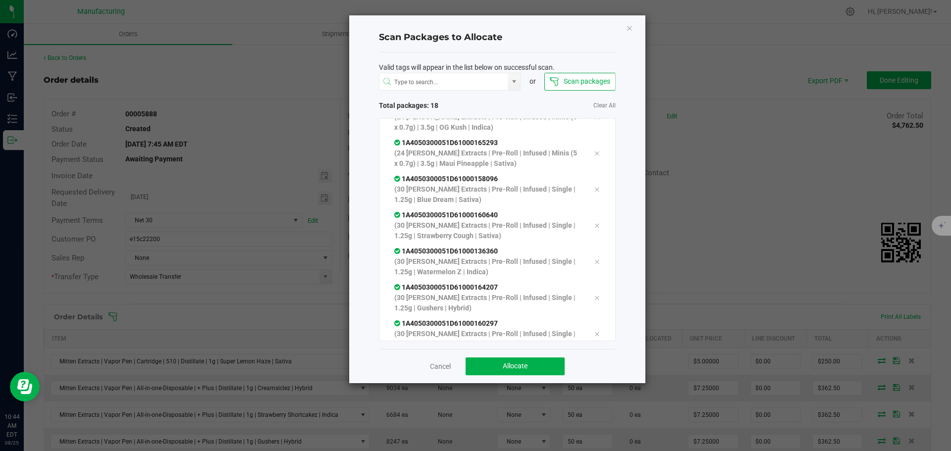
scroll to position [438, 0]
click at [545, 364] on button "Allocate" at bounding box center [515, 367] width 99 height 18
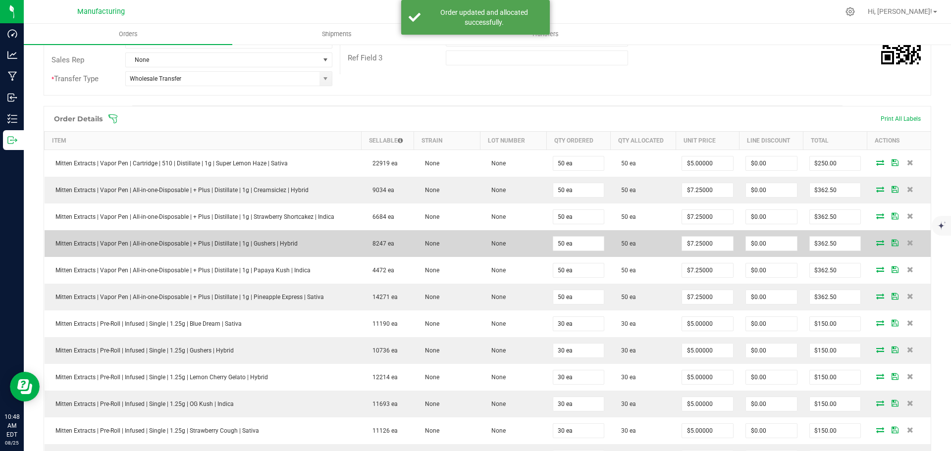
scroll to position [0, 0]
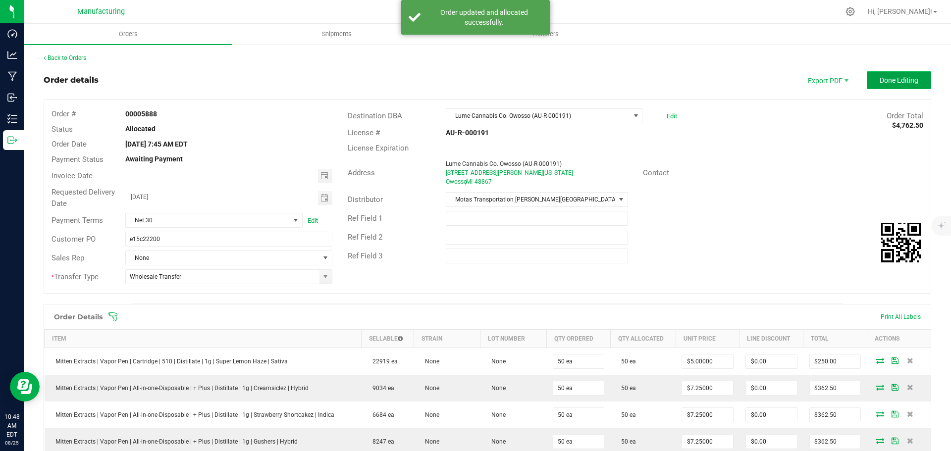
click at [897, 79] on span "Done Editing" at bounding box center [899, 80] width 39 height 8
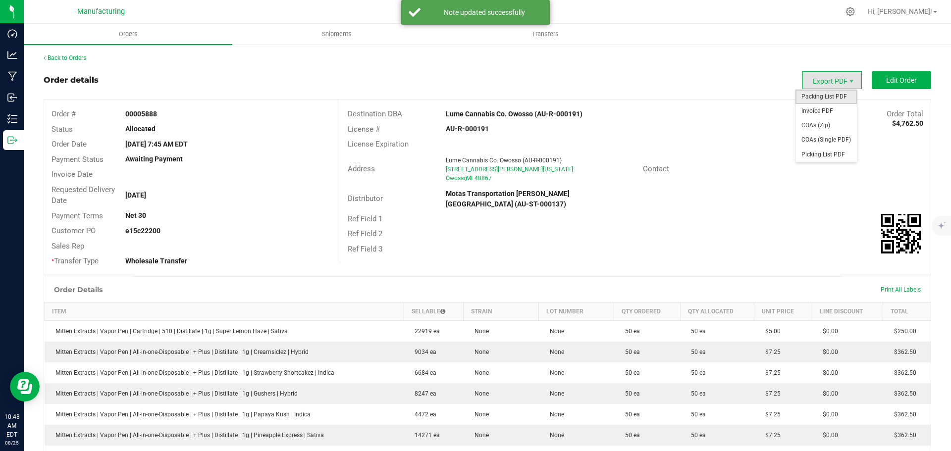
click at [814, 95] on span "Packing List PDF" at bounding box center [826, 97] width 61 height 14
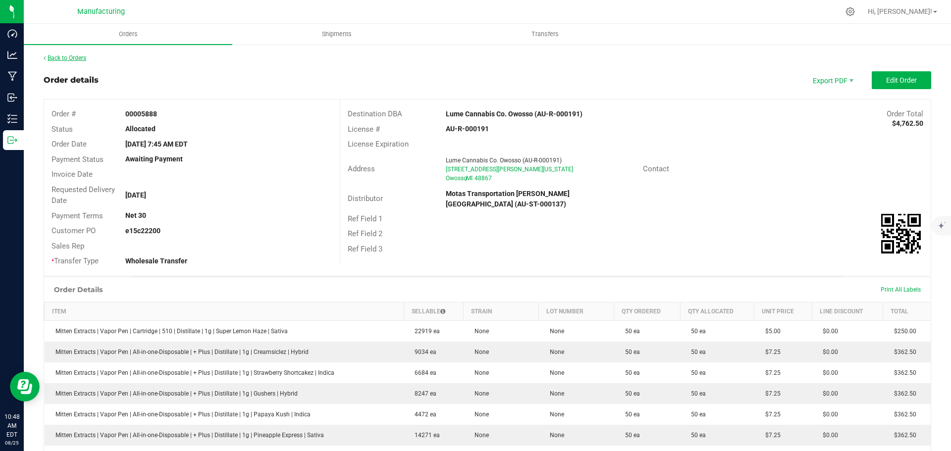
click at [76, 59] on link "Back to Orders" at bounding box center [65, 57] width 43 height 7
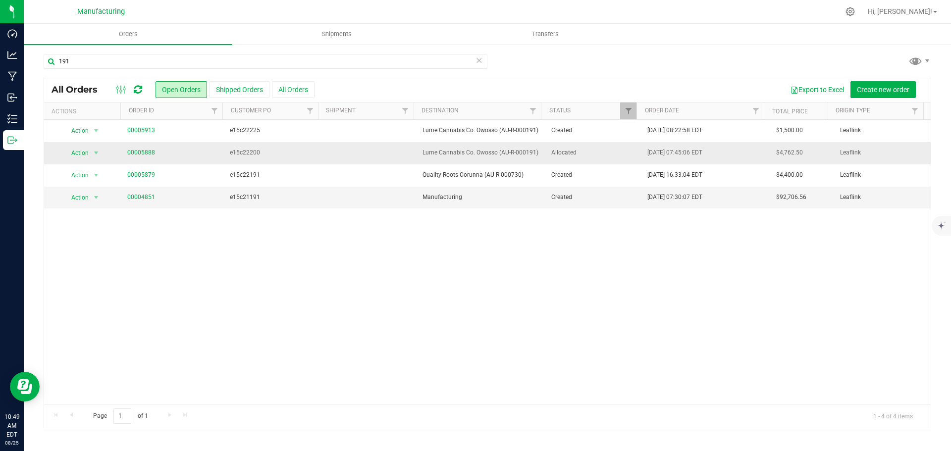
click at [589, 149] on span "Allocated" at bounding box center [593, 152] width 85 height 9
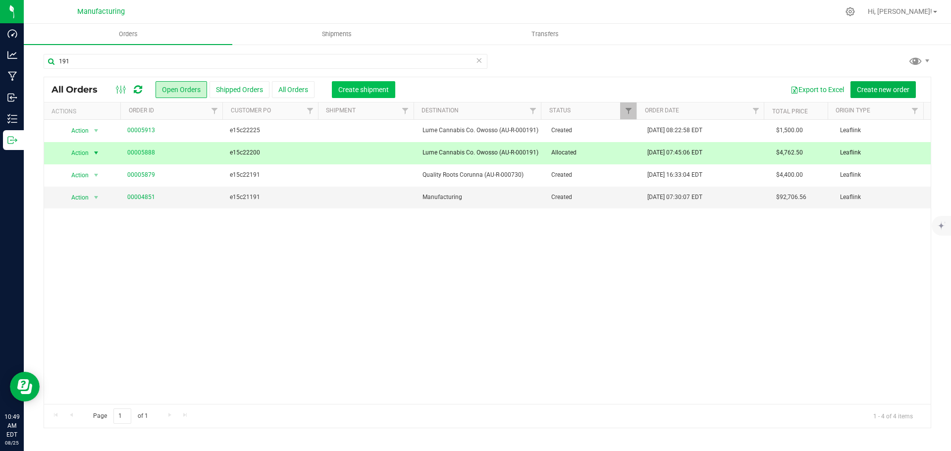
click at [372, 91] on span "Create shipment" at bounding box center [363, 90] width 51 height 8
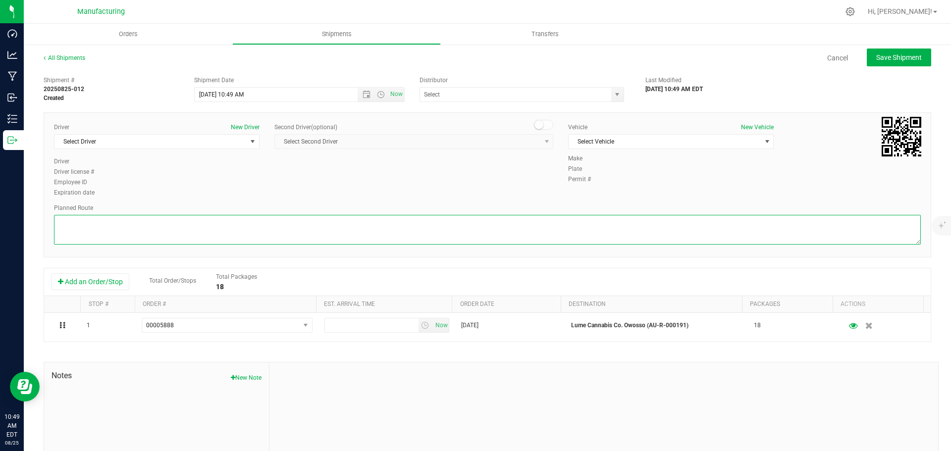
click at [346, 225] on textarea at bounding box center [487, 230] width 867 height 30
paste textarea "Route Detail: Mitten Distro Dimondale To Motas -- Head south 246 ft -- Turn rig…"
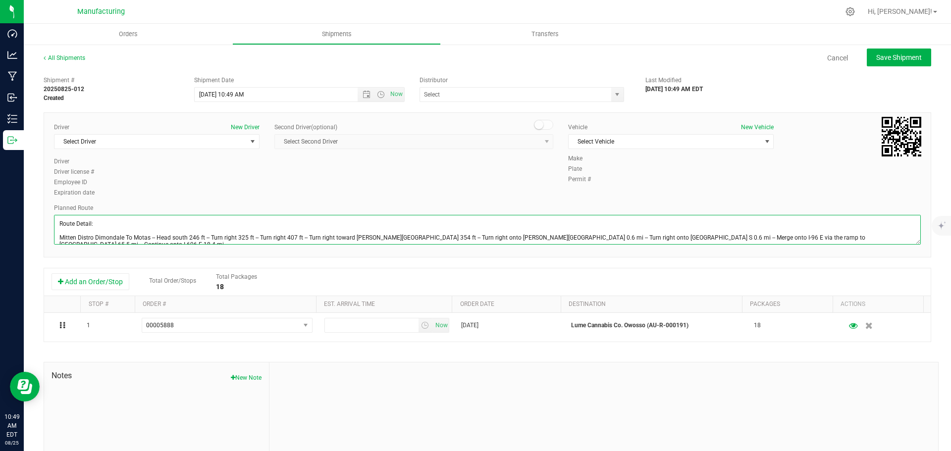
scroll to position [25, 0]
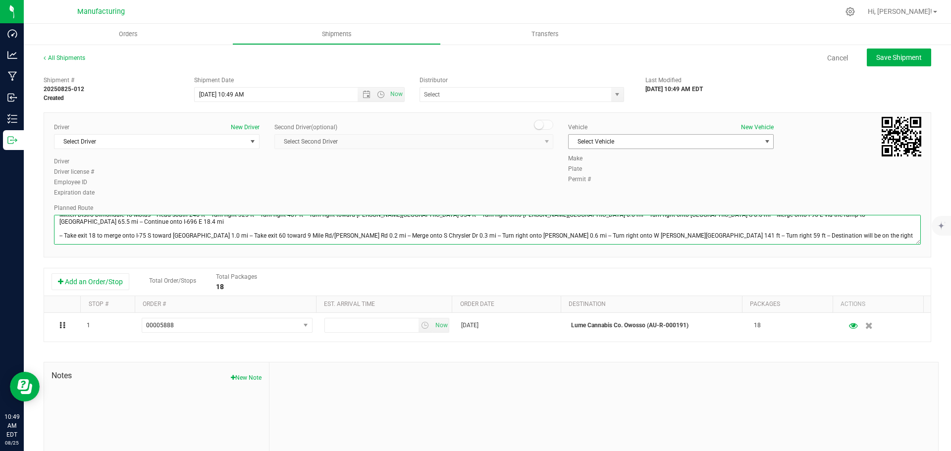
type textarea "Route Detail: Mitten Distro Dimondale To Motas -- Head south 246 ft -- Turn rig…"
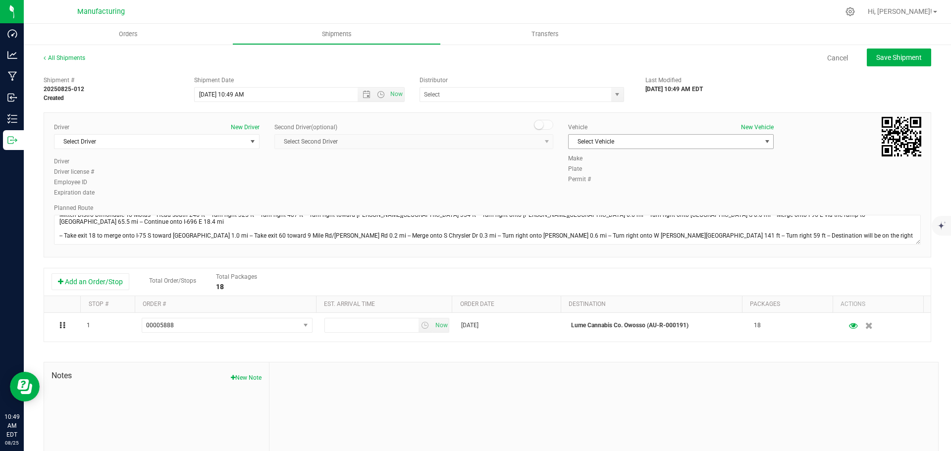
click at [599, 137] on span "Select Vehicle" at bounding box center [665, 142] width 192 height 14
click at [586, 188] on li "[MEDICAL_DATA]" at bounding box center [666, 188] width 203 height 15
click at [613, 97] on span "select" at bounding box center [617, 95] width 8 height 8
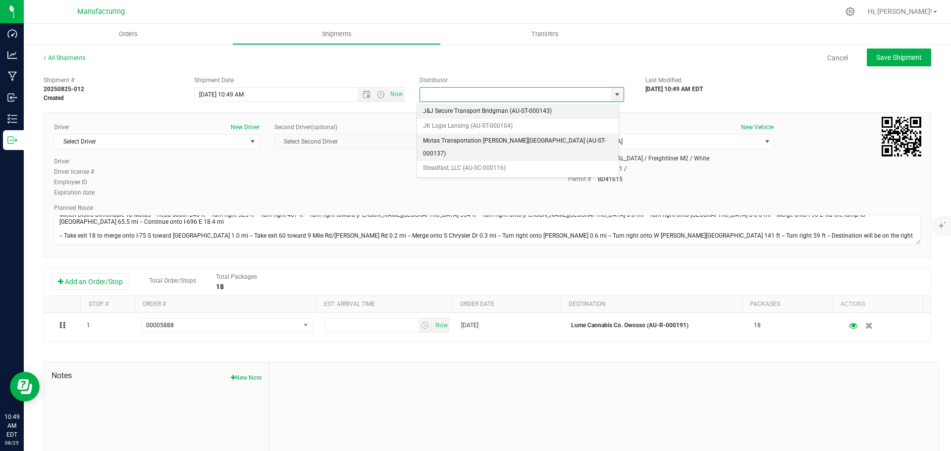
click at [466, 141] on li "Motas Transportation [PERSON_NAME][GEOGRAPHIC_DATA] (AU-ST-000137)" at bounding box center [518, 147] width 202 height 27
type input "Motas Transportation [PERSON_NAME][GEOGRAPHIC_DATA] (AU-ST-000137)"
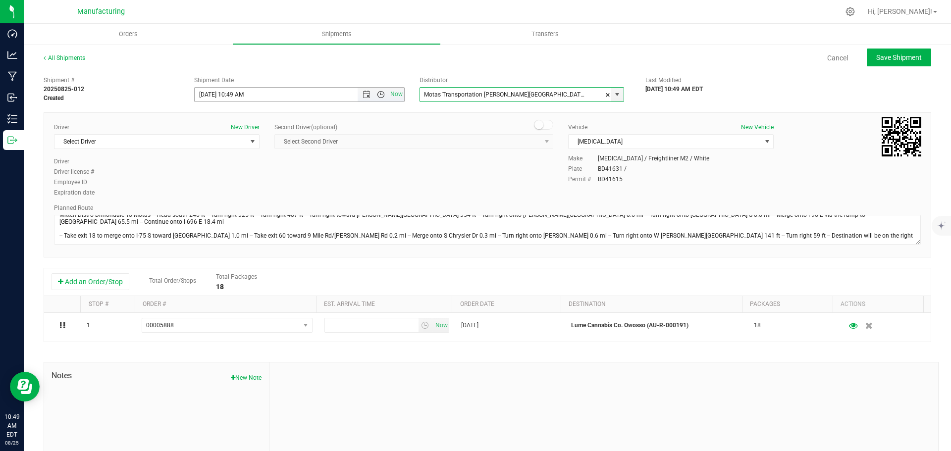
click at [377, 96] on span "Open the time view" at bounding box center [381, 95] width 8 height 8
click at [228, 156] on li "11:30 AM" at bounding box center [296, 156] width 207 height 13
click at [251, 142] on span "select" at bounding box center [253, 142] width 8 height 8
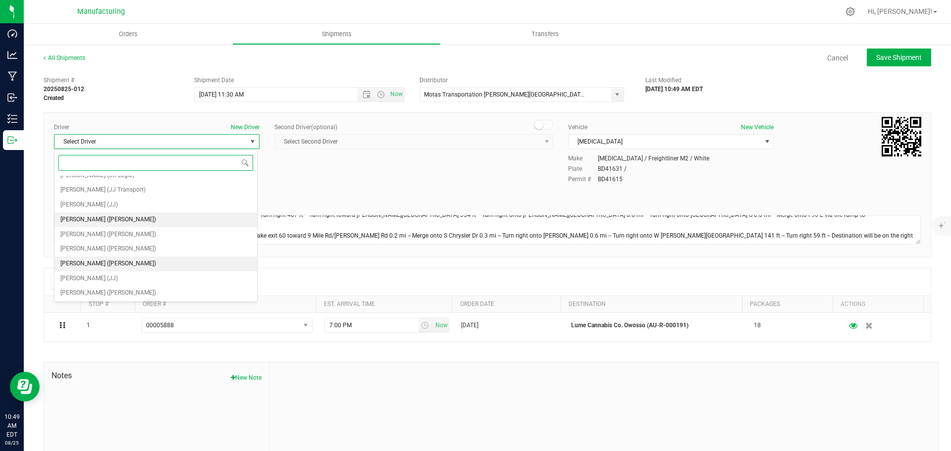
scroll to position [52, 0]
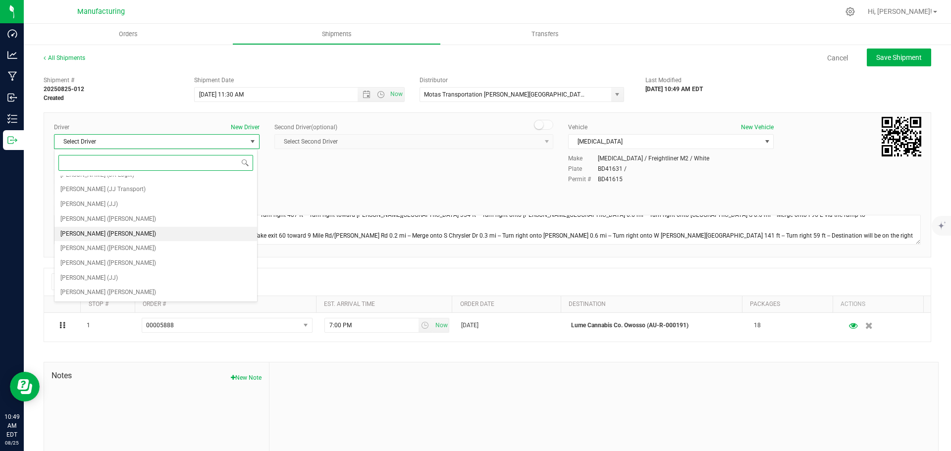
click at [94, 237] on span "[PERSON_NAME] ([PERSON_NAME])" at bounding box center [108, 234] width 96 height 13
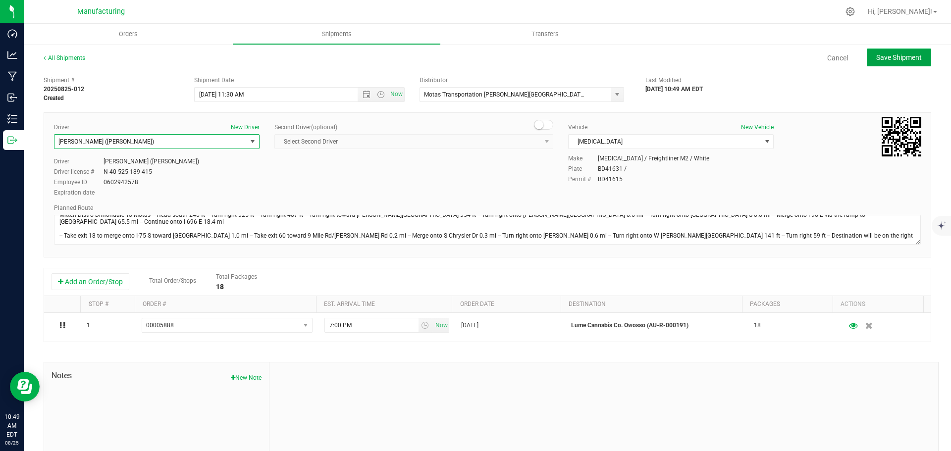
click at [897, 59] on span "Save Shipment" at bounding box center [899, 58] width 46 height 8
type input "[DATE] 3:30 PM"
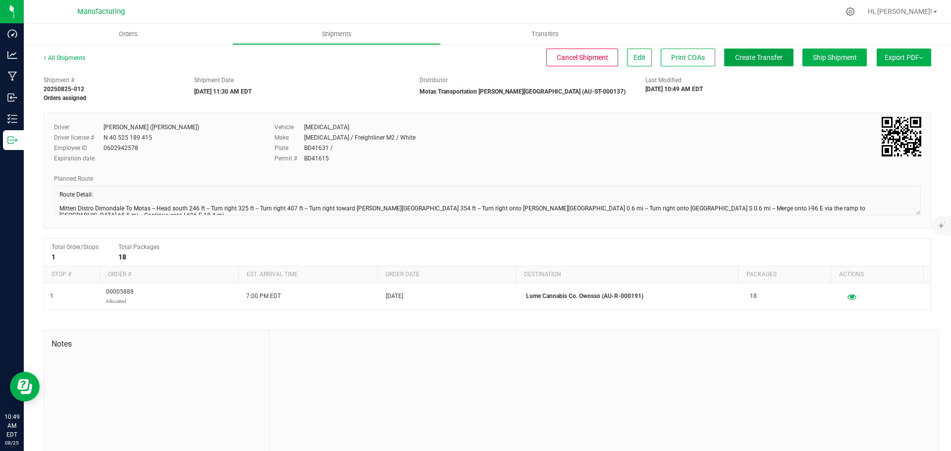
click at [769, 58] on span "Create Transfer" at bounding box center [759, 58] width 48 height 8
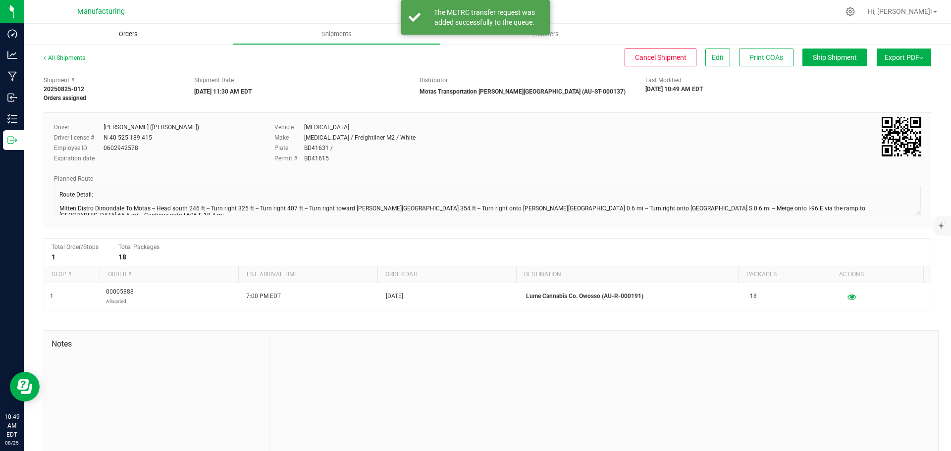
click at [123, 34] on span "Orders" at bounding box center [129, 34] width 46 height 9
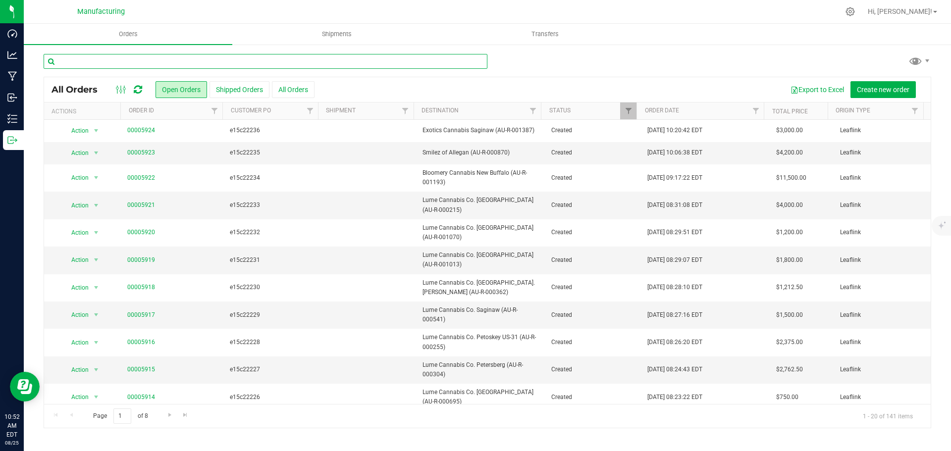
click at [173, 64] on input "text" at bounding box center [266, 61] width 444 height 15
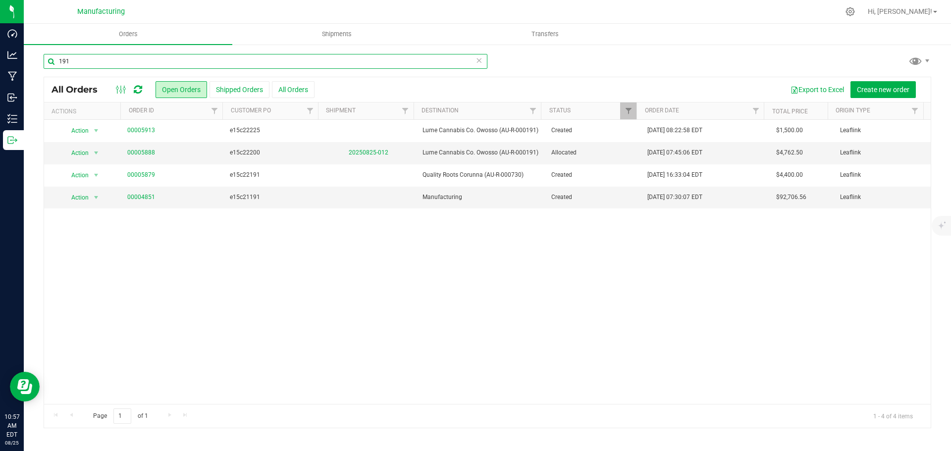
click at [178, 63] on input "191" at bounding box center [266, 61] width 444 height 15
type input "1"
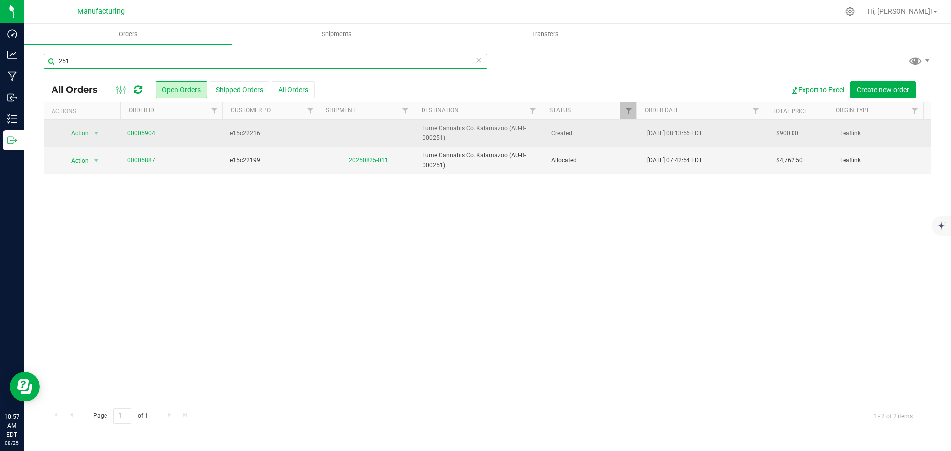
type input "251"
click at [142, 134] on link "00005904" at bounding box center [141, 133] width 28 height 9
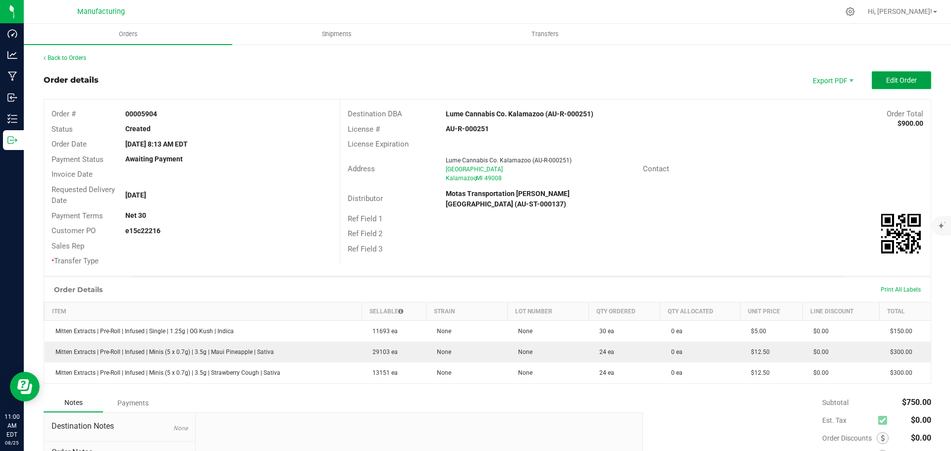
click at [888, 80] on span "Edit Order" at bounding box center [901, 80] width 31 height 8
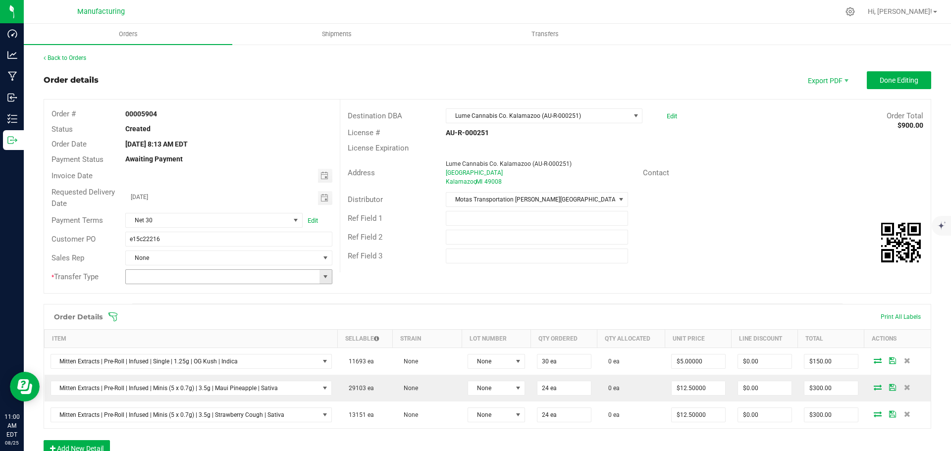
click at [325, 278] on span at bounding box center [325, 277] width 8 height 8
click at [180, 361] on li "Wholesale Transfer" at bounding box center [227, 360] width 204 height 17
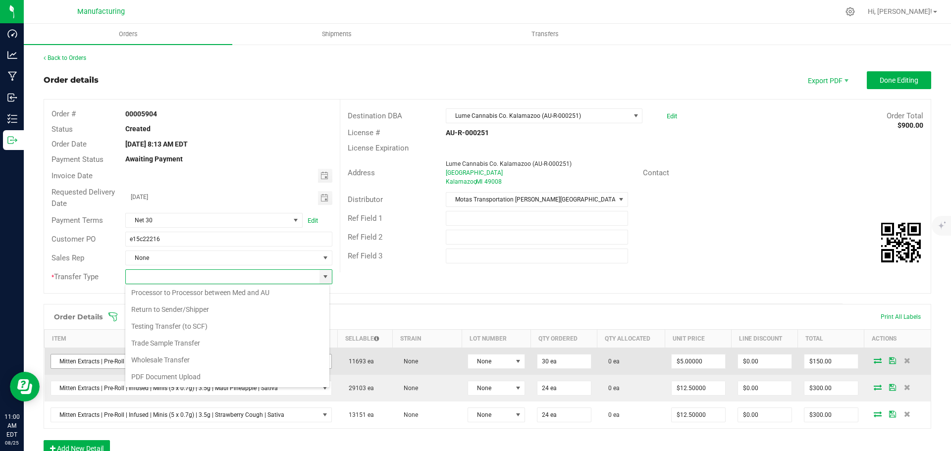
type input "Wholesale Transfer"
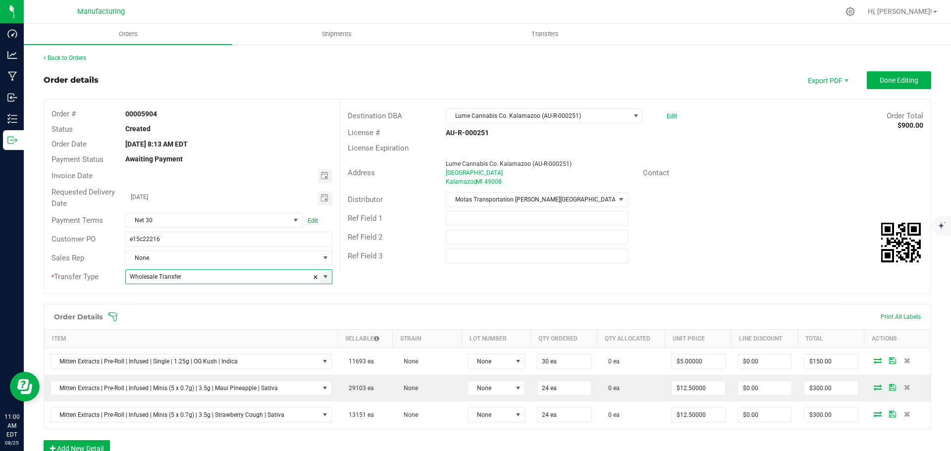
click at [111, 314] on icon at bounding box center [113, 317] width 10 height 10
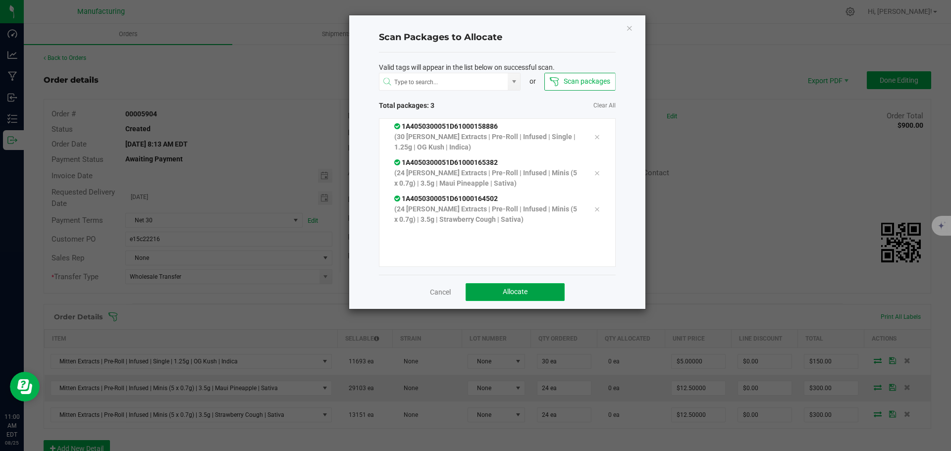
click at [508, 293] on span "Allocate" at bounding box center [515, 292] width 25 height 8
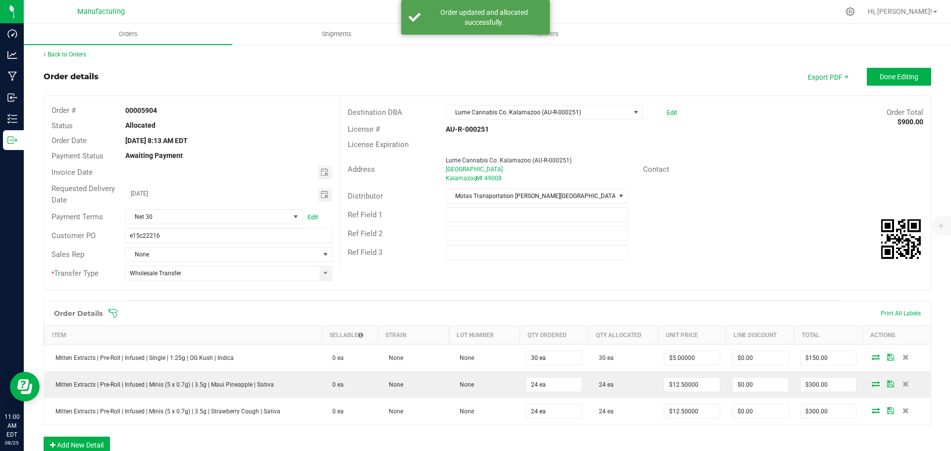
scroll to position [0, 0]
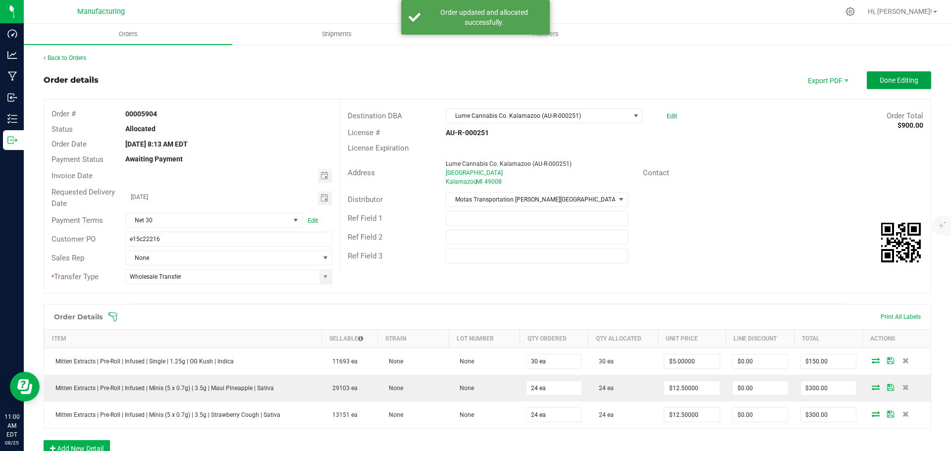
click at [897, 82] on span "Done Editing" at bounding box center [899, 80] width 39 height 8
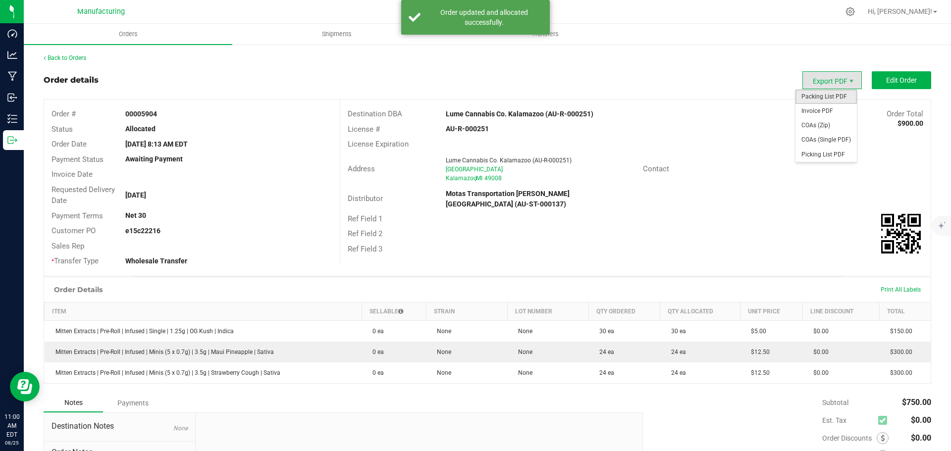
click at [824, 98] on span "Packing List PDF" at bounding box center [826, 97] width 61 height 14
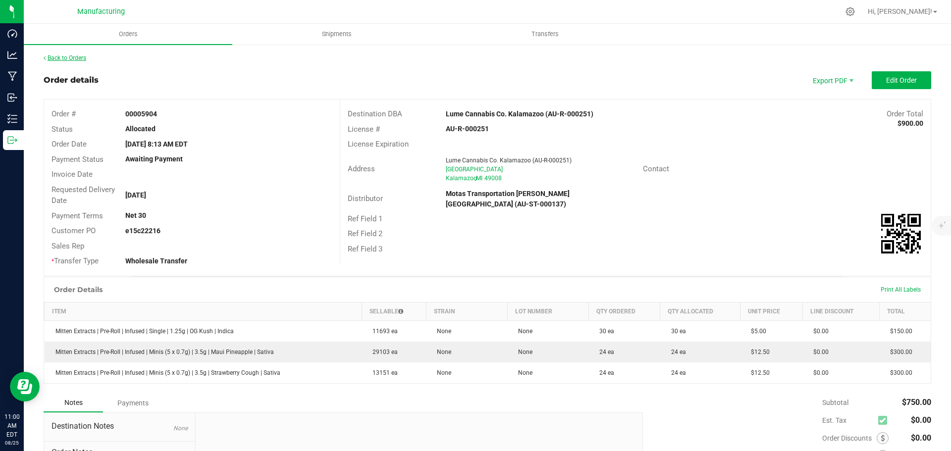
click at [76, 61] on link "Back to Orders" at bounding box center [65, 57] width 43 height 7
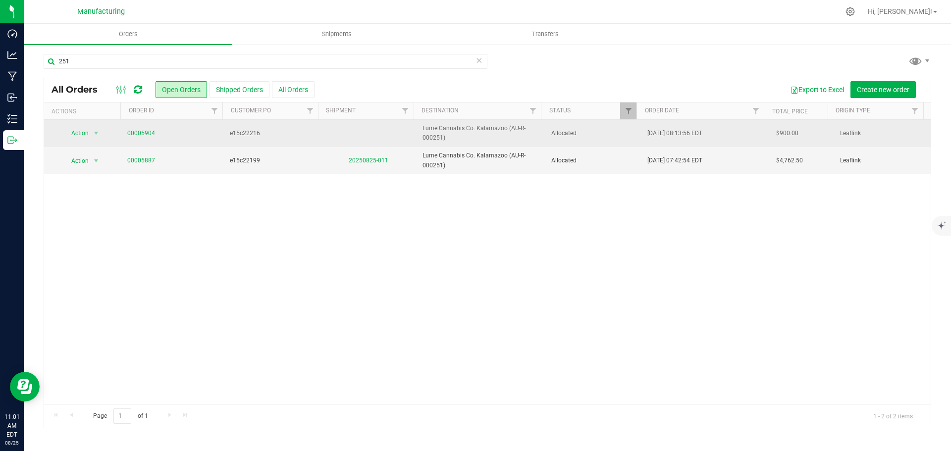
click at [597, 130] on span "Allocated" at bounding box center [593, 133] width 85 height 9
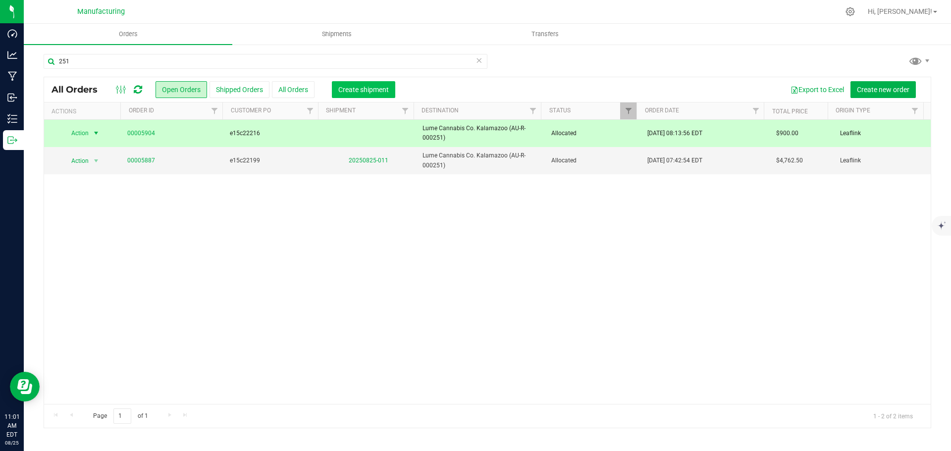
click at [385, 91] on span "Create shipment" at bounding box center [363, 90] width 51 height 8
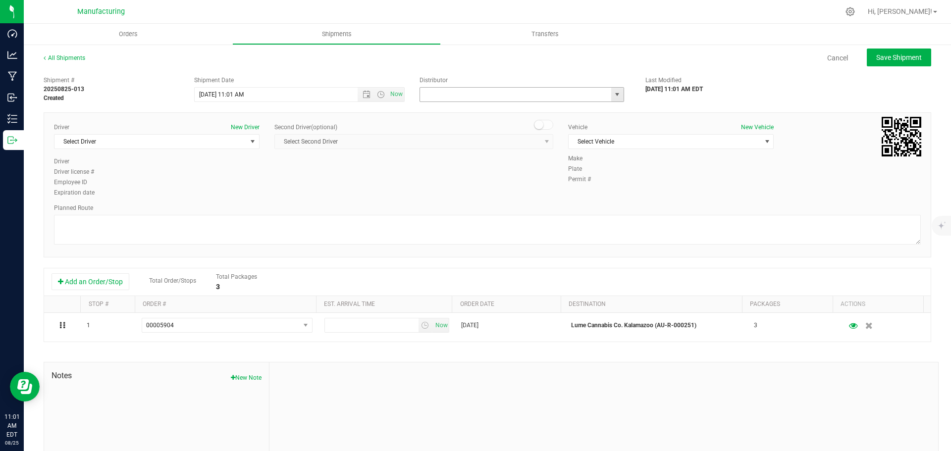
click at [600, 95] on input "text" at bounding box center [512, 95] width 185 height 14
drag, startPoint x: 615, startPoint y: 97, endPoint x: 602, endPoint y: 112, distance: 20.4
click at [615, 97] on span "select" at bounding box center [617, 95] width 8 height 8
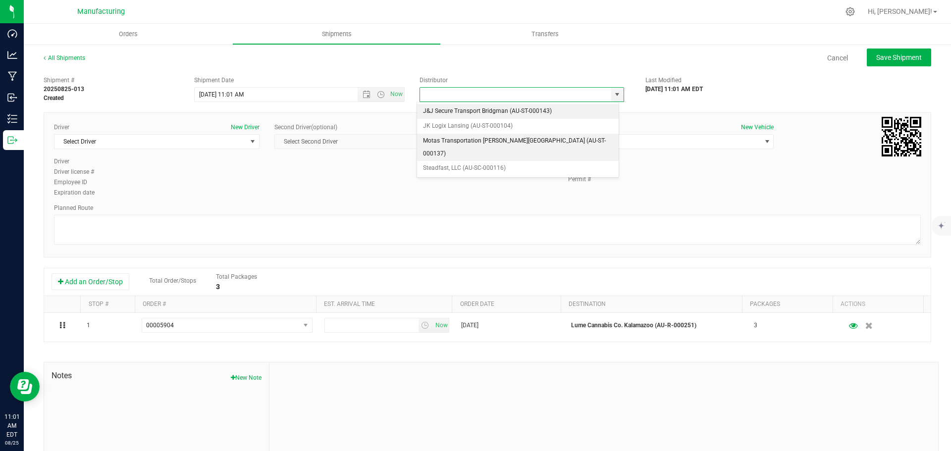
click at [449, 144] on li "Motas Transportation [PERSON_NAME][GEOGRAPHIC_DATA] (AU-ST-000137)" at bounding box center [518, 147] width 202 height 27
type input "Motas Transportation [PERSON_NAME][GEOGRAPHIC_DATA] (AU-ST-000137)"
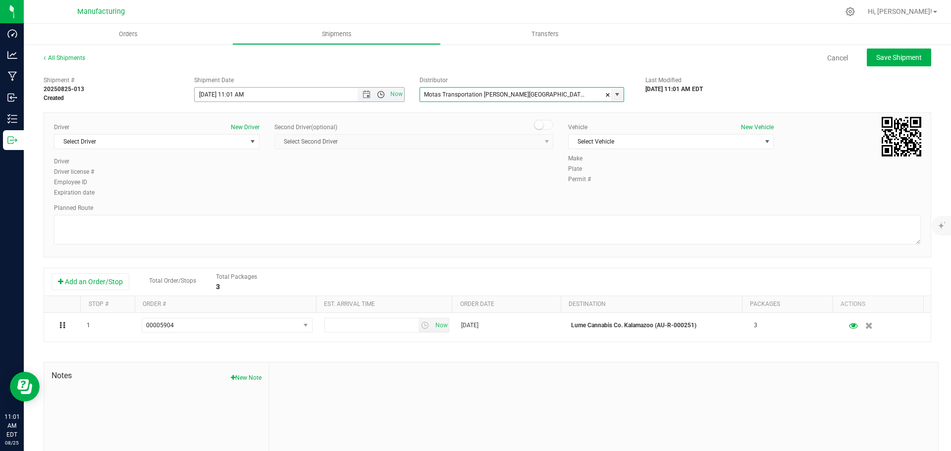
click at [377, 95] on span "Open the time view" at bounding box center [381, 95] width 8 height 8
click at [220, 157] on li "11:30 AM" at bounding box center [296, 156] width 207 height 13
type input "[DATE] 11:30 AM"
click at [170, 142] on span "Select Driver" at bounding box center [150, 142] width 192 height 14
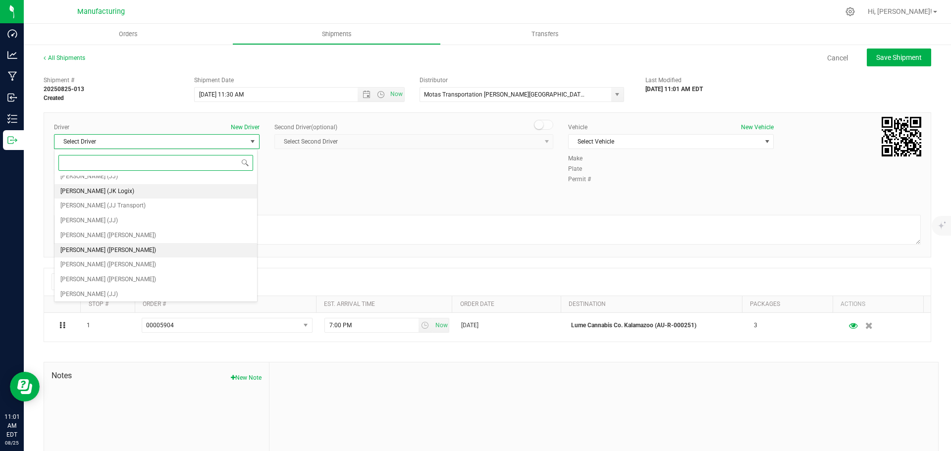
scroll to position [52, 0]
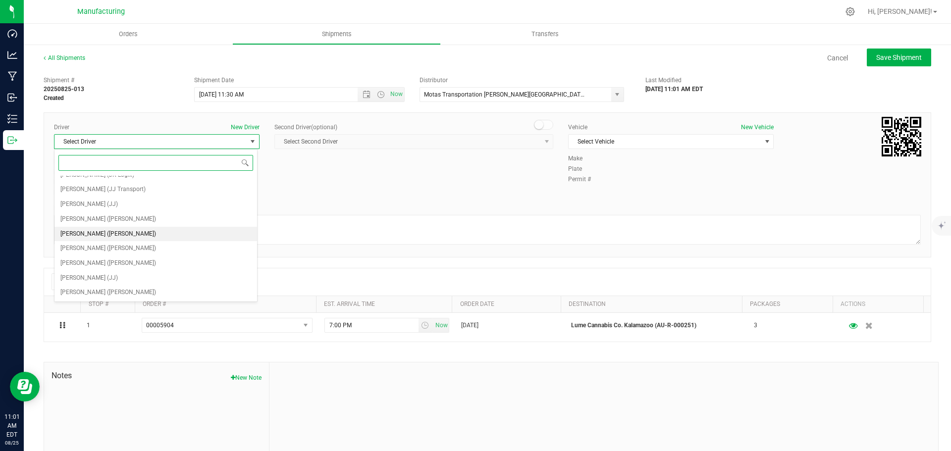
click at [103, 238] on span "[PERSON_NAME] ([PERSON_NAME])" at bounding box center [108, 234] width 96 height 13
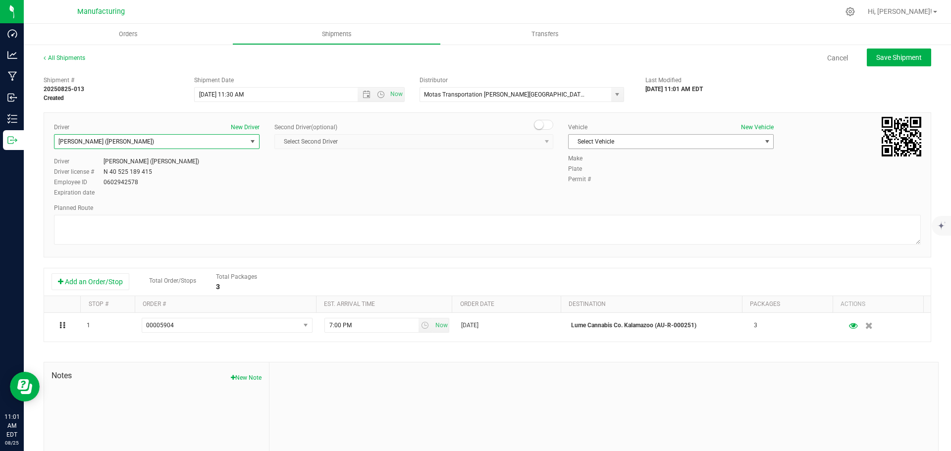
click at [716, 146] on span "Select Vehicle" at bounding box center [665, 142] width 192 height 14
click at [589, 187] on li "[MEDICAL_DATA]" at bounding box center [666, 188] width 203 height 15
click at [457, 228] on textarea at bounding box center [487, 230] width 867 height 30
paste textarea "Route Detail: Mitten Distro Dimondale To Motas -- Head south 246 ft -- Turn rig…"
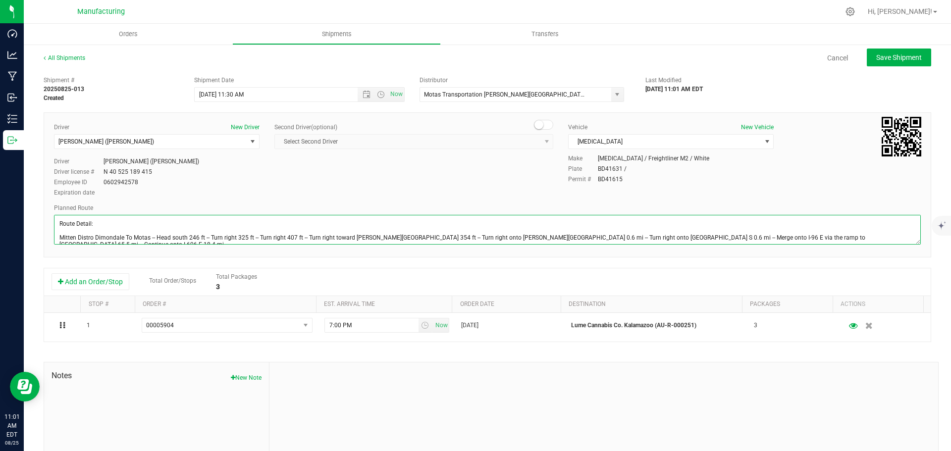
scroll to position [25, 0]
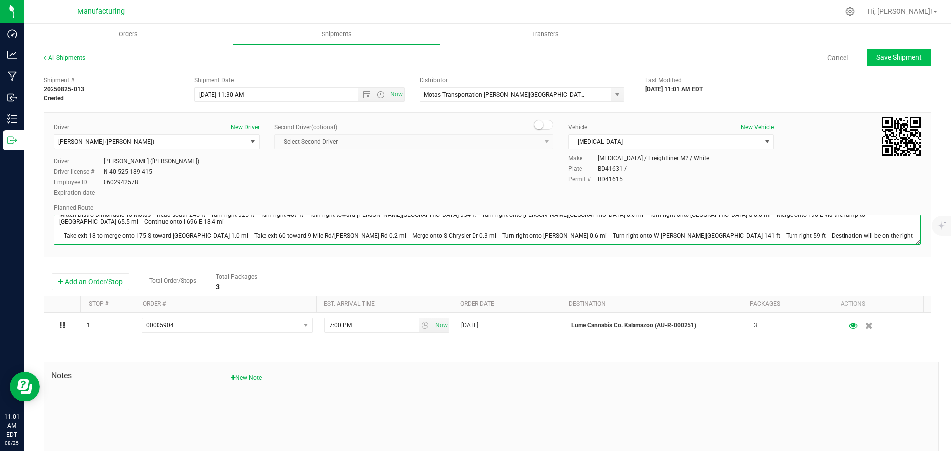
type textarea "Route Detail: Mitten Distro Dimondale To Motas -- Head south 246 ft -- Turn rig…"
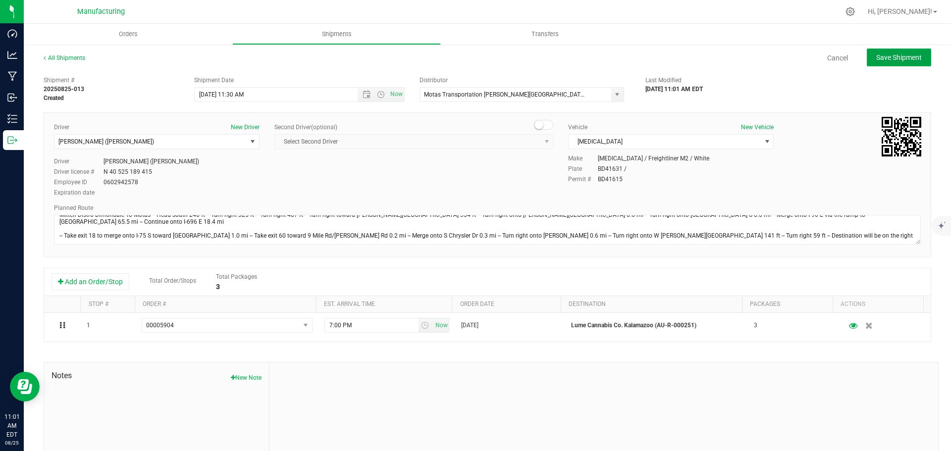
click at [876, 59] on span "Save Shipment" at bounding box center [899, 58] width 46 height 8
type input "[DATE] 3:30 PM"
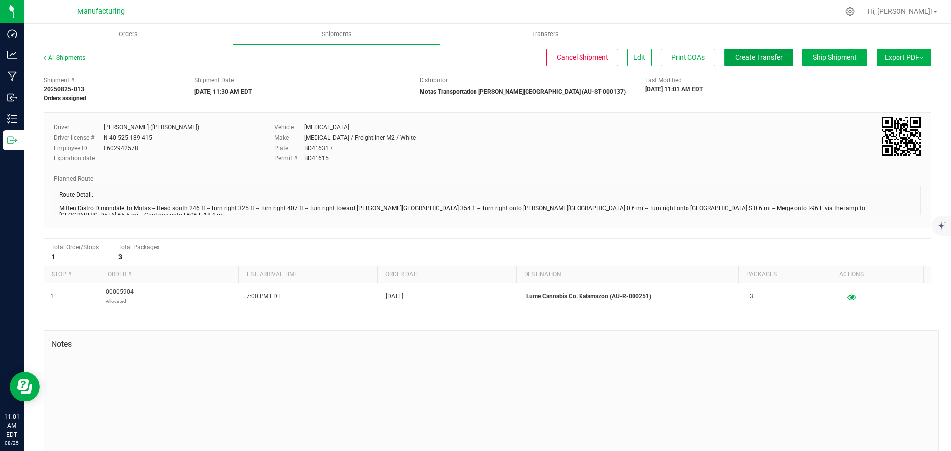
click at [752, 59] on span "Create Transfer" at bounding box center [759, 58] width 48 height 8
click at [131, 33] on span "Orders" at bounding box center [129, 34] width 46 height 9
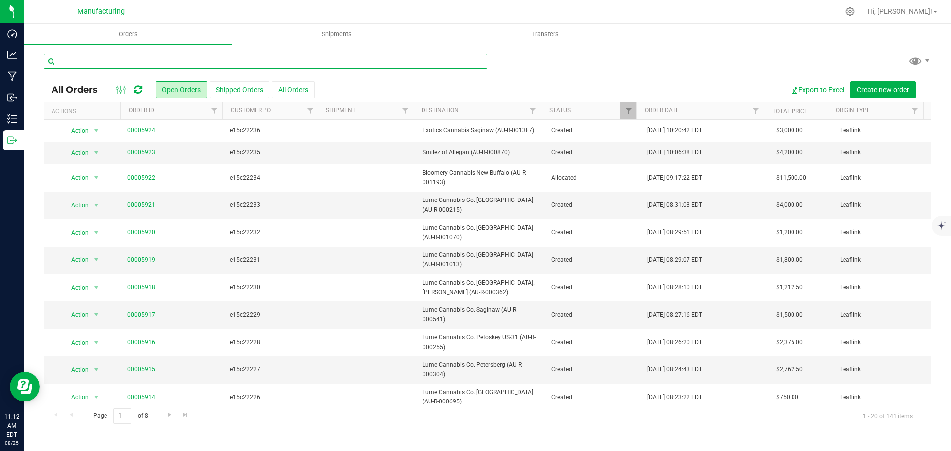
click at [145, 61] on input "text" at bounding box center [266, 61] width 444 height 15
click at [85, 62] on input "text" at bounding box center [266, 61] width 444 height 15
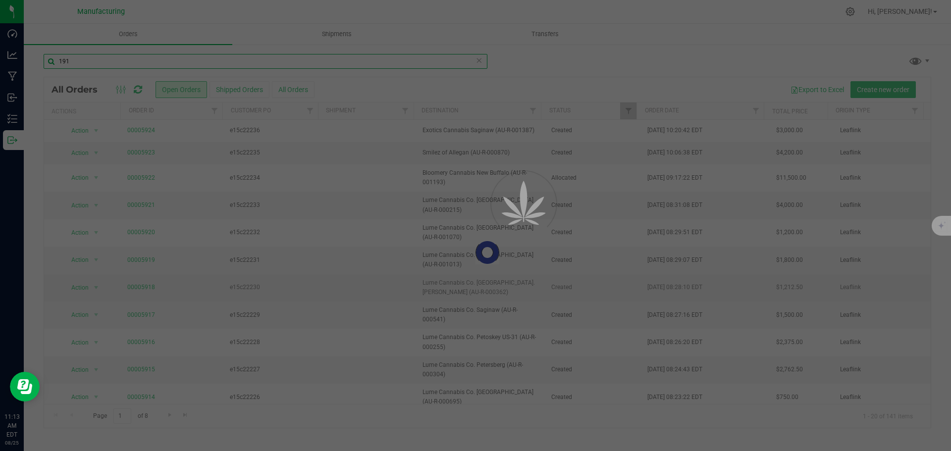
type input "191"
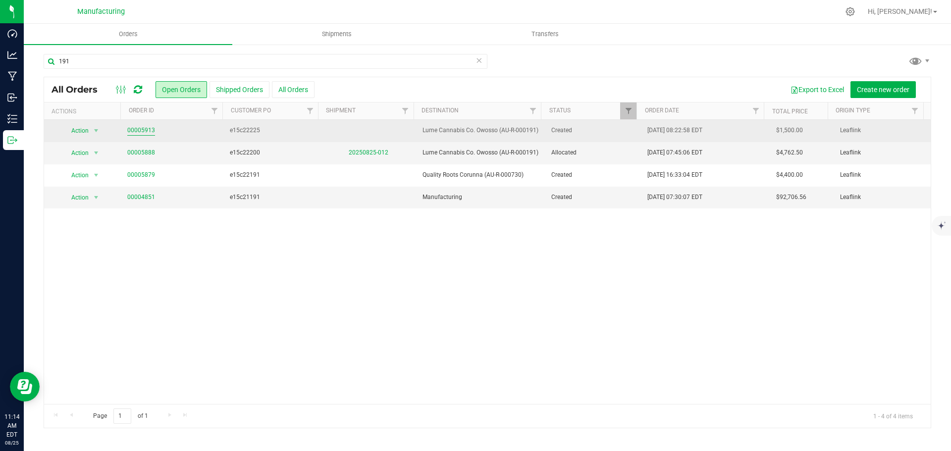
click at [144, 133] on link "00005913" at bounding box center [141, 130] width 28 height 9
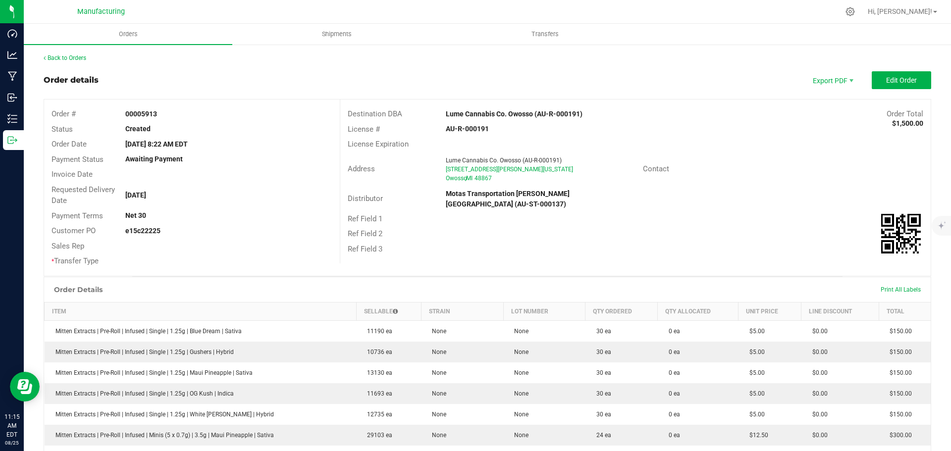
drag, startPoint x: 804, startPoint y: 138, endPoint x: 818, endPoint y: 122, distance: 21.1
click at [804, 138] on div "License Expiration" at bounding box center [635, 144] width 590 height 15
click at [872, 83] on button "Edit Order" at bounding box center [901, 80] width 59 height 18
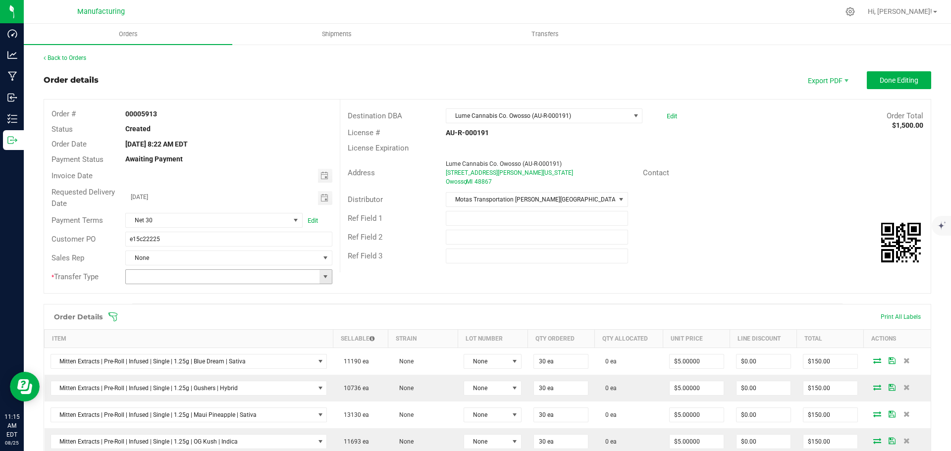
click at [324, 275] on span at bounding box center [325, 277] width 8 height 8
click at [176, 360] on li "Wholesale Transfer" at bounding box center [227, 360] width 204 height 17
type input "Wholesale Transfer"
click at [112, 314] on icon at bounding box center [113, 317] width 10 height 10
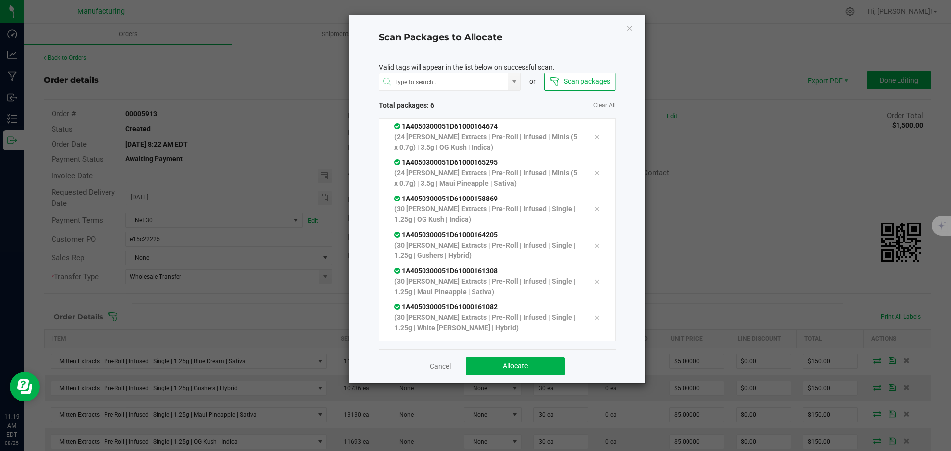
scroll to position [20, 0]
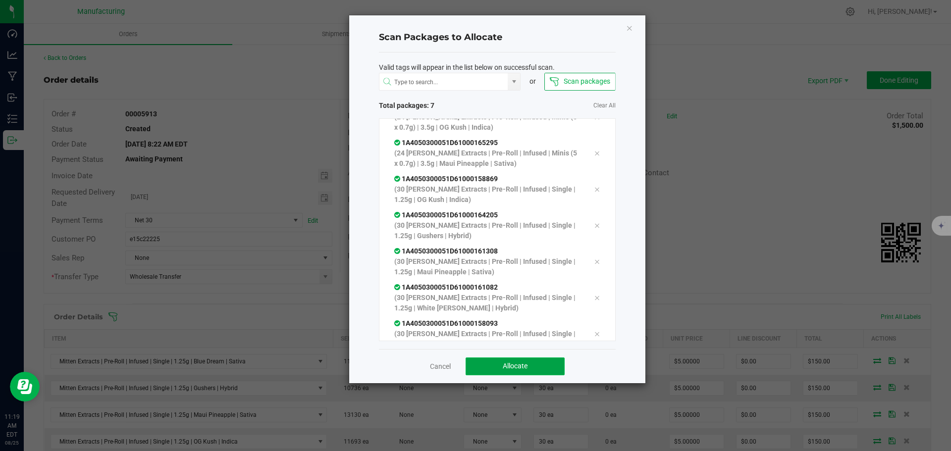
click at [521, 370] on span "Allocate" at bounding box center [515, 366] width 25 height 8
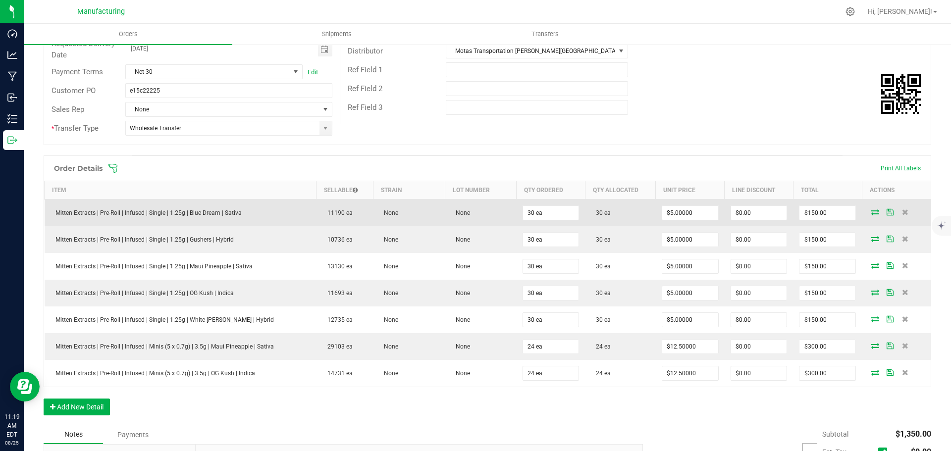
scroll to position [0, 0]
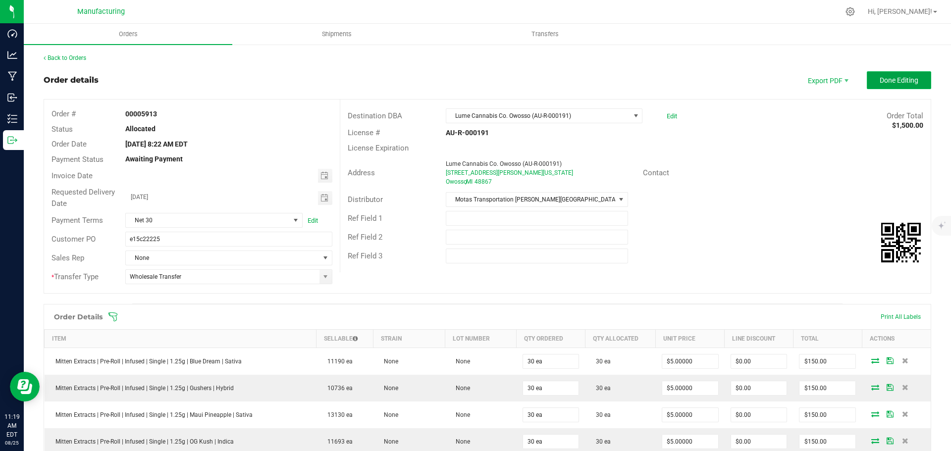
click at [911, 74] on button "Done Editing" at bounding box center [899, 80] width 64 height 18
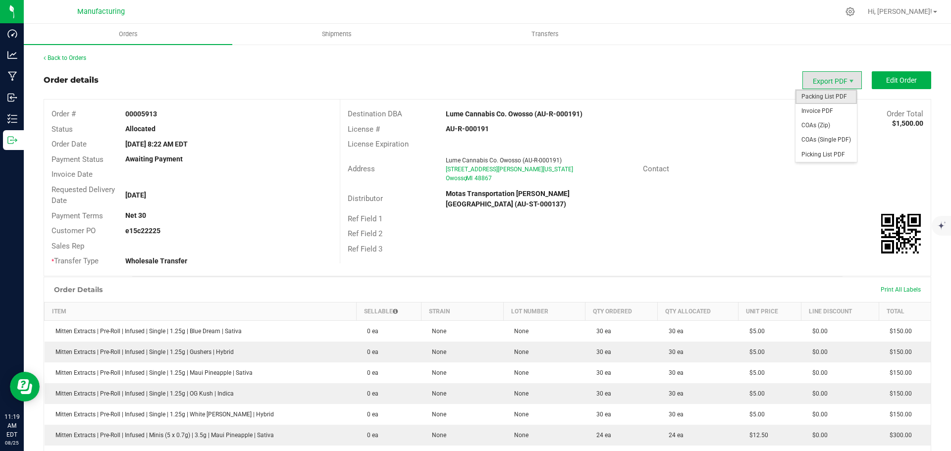
click at [812, 99] on span "Packing List PDF" at bounding box center [826, 97] width 61 height 14
click at [80, 60] on link "Back to Orders" at bounding box center [65, 57] width 43 height 7
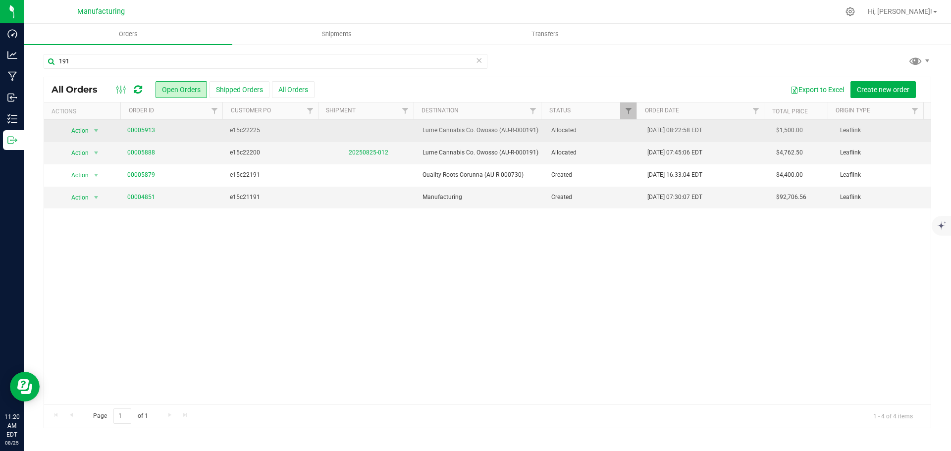
click at [589, 133] on span "Allocated" at bounding box center [593, 130] width 85 height 9
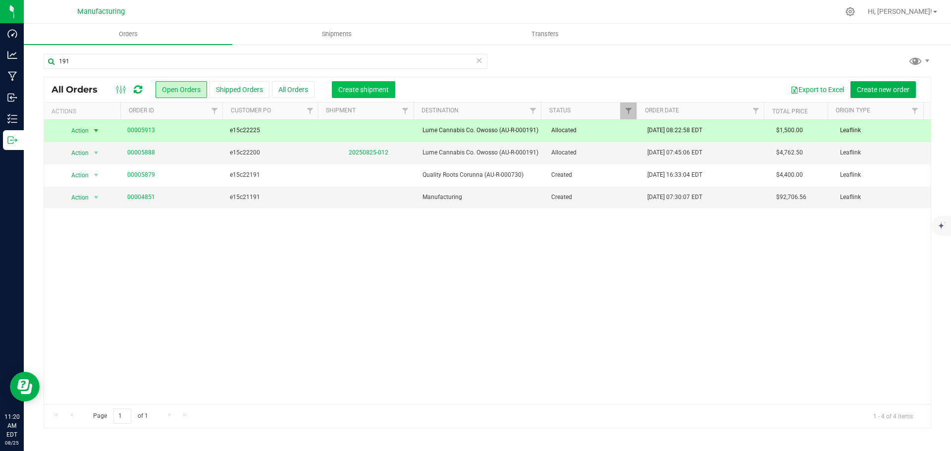
click at [353, 87] on span "Create shipment" at bounding box center [363, 90] width 51 height 8
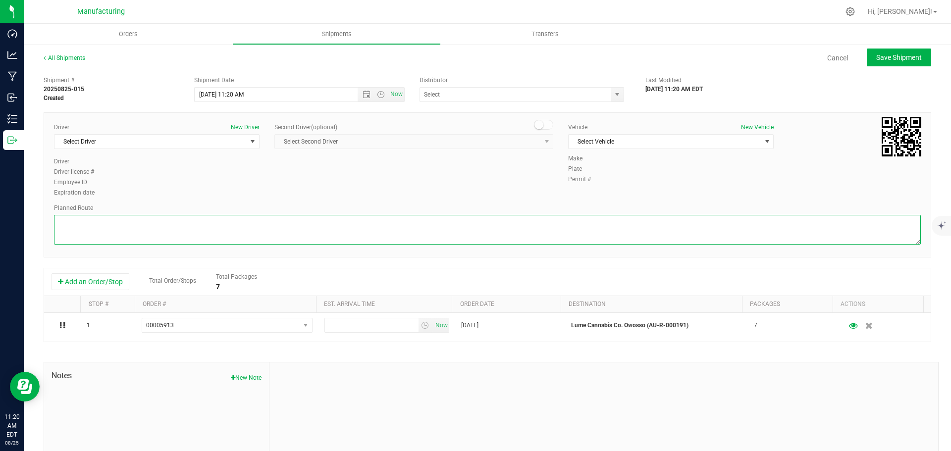
click at [679, 229] on textarea at bounding box center [487, 230] width 867 height 30
paste textarea "Route Detail: Mitten Distro Dimondale To Motas -- Head south 246 ft -- Turn rig…"
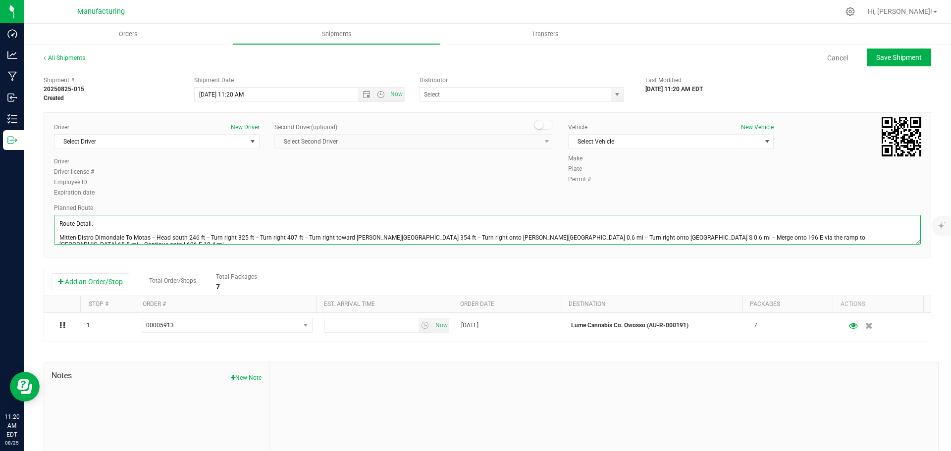
scroll to position [25, 0]
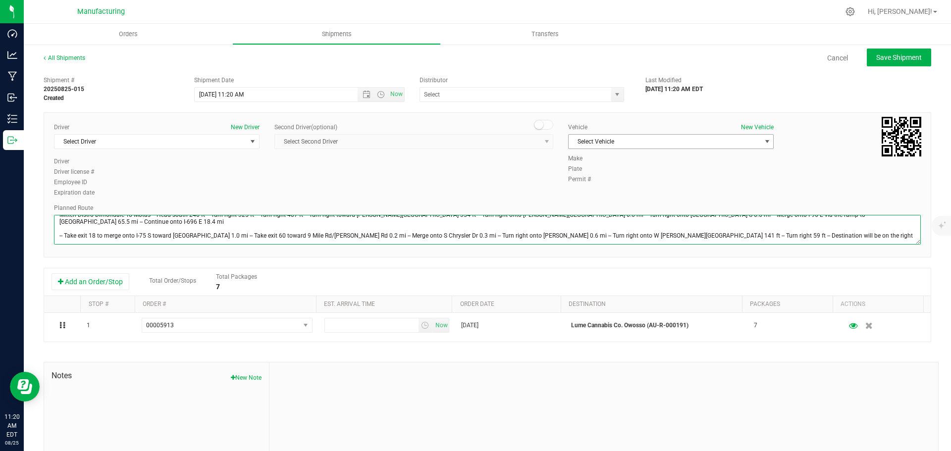
type textarea "Route Detail: Mitten Distro Dimondale To Motas -- Head south 246 ft -- Turn rig…"
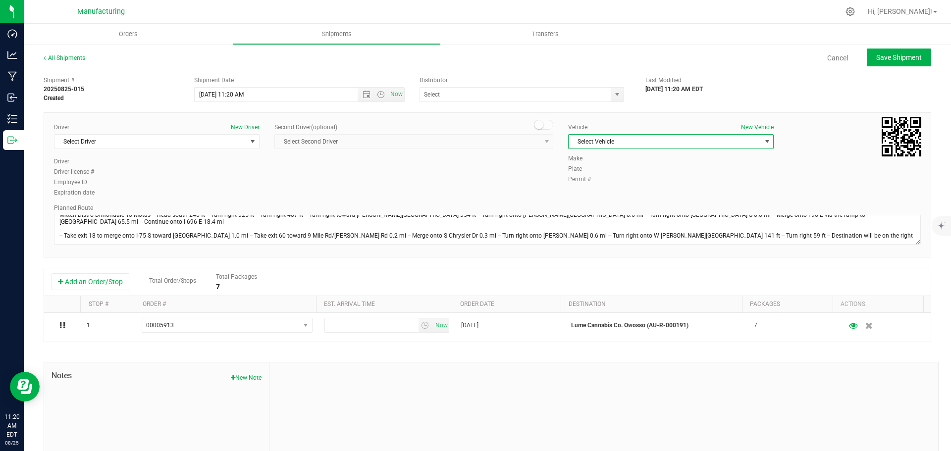
click at [707, 142] on span "Select Vehicle" at bounding box center [665, 142] width 192 height 14
click at [586, 188] on li "[MEDICAL_DATA]" at bounding box center [666, 188] width 203 height 15
click at [616, 95] on span "select" at bounding box center [617, 95] width 8 height 8
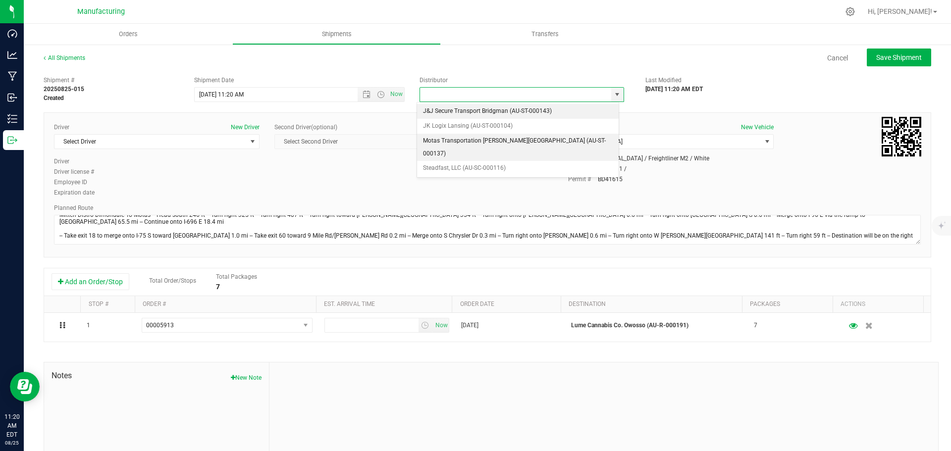
click at [461, 140] on li "Motas Transportation [PERSON_NAME][GEOGRAPHIC_DATA] (AU-ST-000137)" at bounding box center [518, 147] width 202 height 27
type input "Motas Transportation [PERSON_NAME][GEOGRAPHIC_DATA] (AU-ST-000137)"
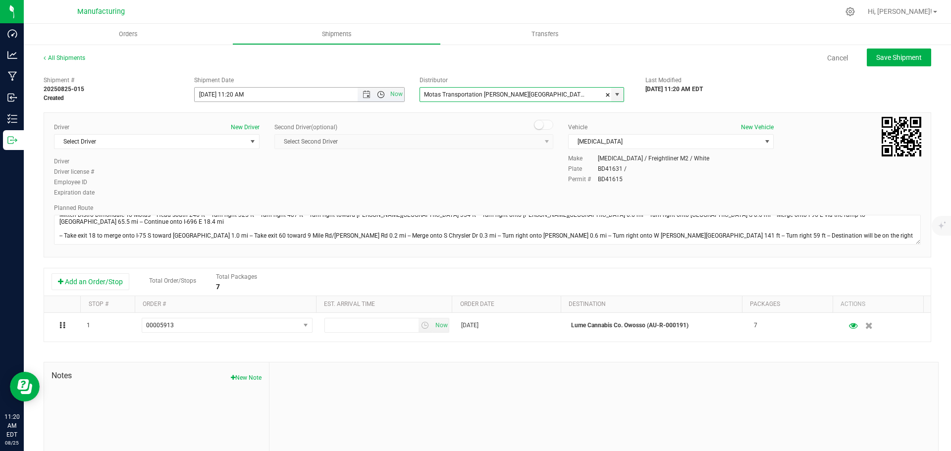
click at [377, 96] on span "Open the time view" at bounding box center [381, 95] width 8 height 8
click at [224, 202] on li "11:30 AM" at bounding box center [296, 205] width 207 height 13
click at [252, 141] on span "select" at bounding box center [253, 142] width 8 height 8
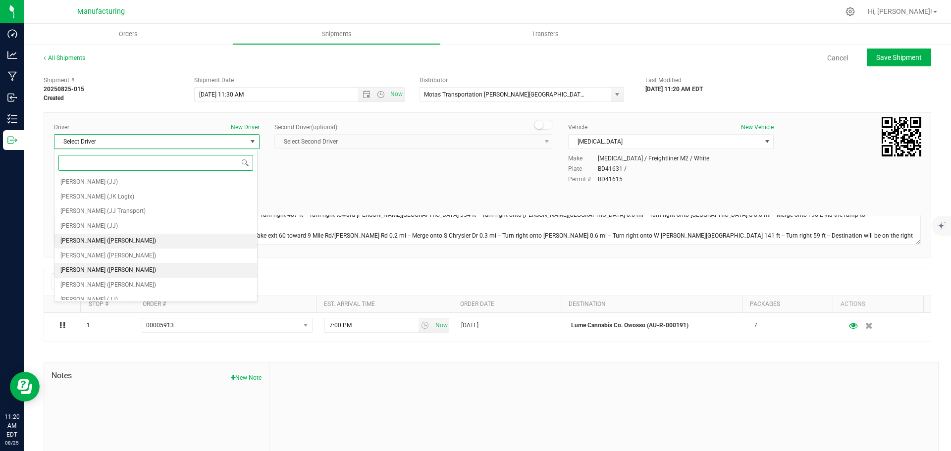
scroll to position [52, 0]
click at [115, 230] on li "[PERSON_NAME] ([PERSON_NAME])" at bounding box center [155, 234] width 203 height 15
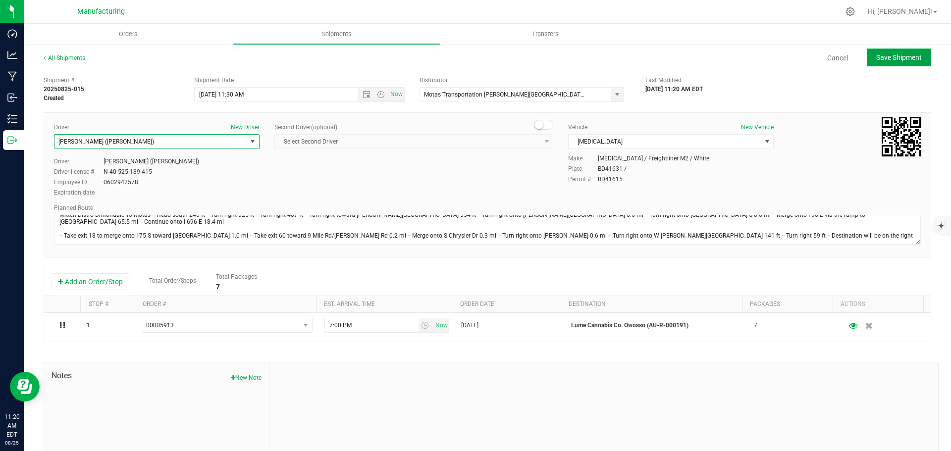
click at [896, 54] on span "Save Shipment" at bounding box center [899, 58] width 46 height 8
type input "[DATE] 3:30 PM"
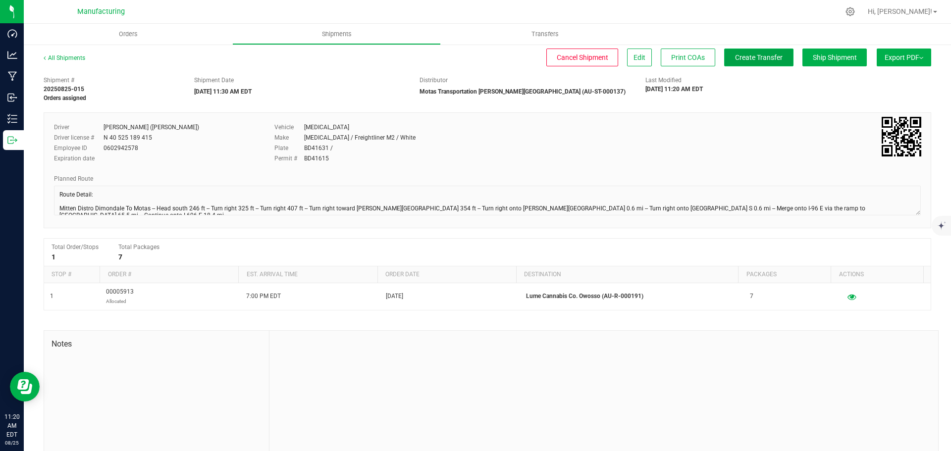
click at [735, 61] on span "Create Transfer" at bounding box center [759, 58] width 48 height 8
click at [123, 33] on span "Orders" at bounding box center [129, 34] width 46 height 9
